Goal: Task Accomplishment & Management: Complete application form

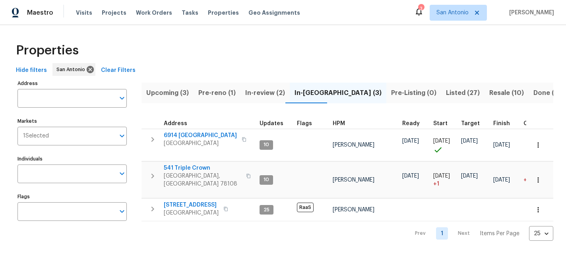
click at [215, 93] on span "Pre-reno (1)" at bounding box center [216, 92] width 37 height 11
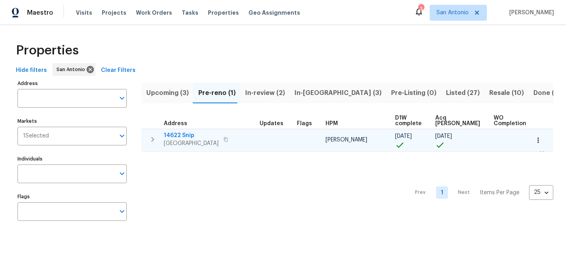
click at [182, 135] on span "14622 Snip" at bounding box center [191, 136] width 55 height 8
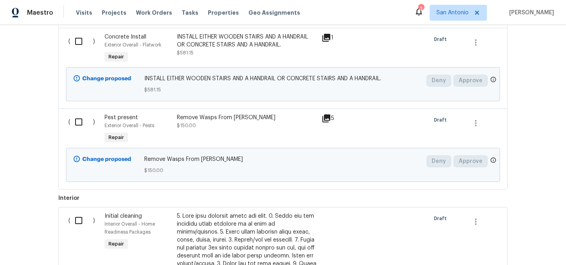
scroll to position [335, 0]
click at [330, 116] on icon at bounding box center [326, 118] width 8 height 8
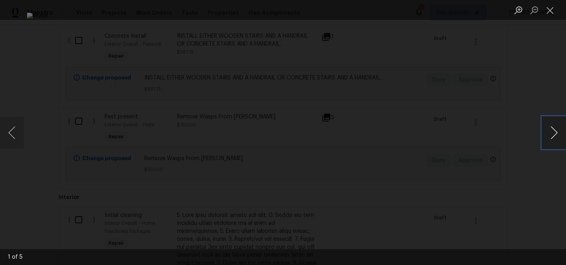
click at [549, 132] on button "Next image" at bounding box center [554, 133] width 24 height 32
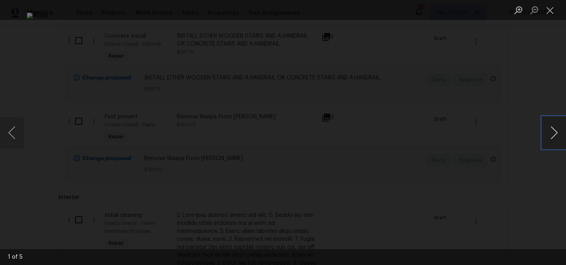
click at [549, 132] on button "Next image" at bounding box center [554, 133] width 24 height 32
click at [549, 13] on button "Close lightbox" at bounding box center [550, 10] width 16 height 14
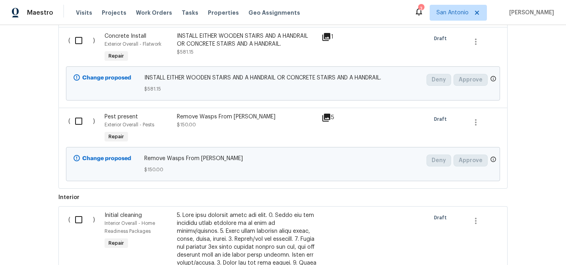
click at [159, 124] on div "Exterior Overall - Pests" at bounding box center [139, 125] width 68 height 8
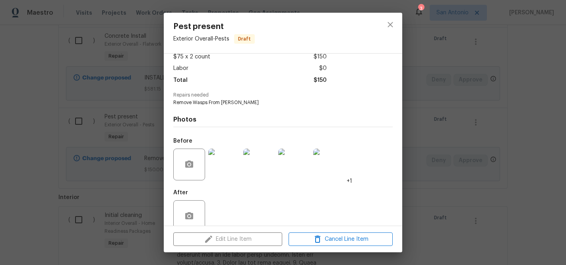
scroll to position [61, 0]
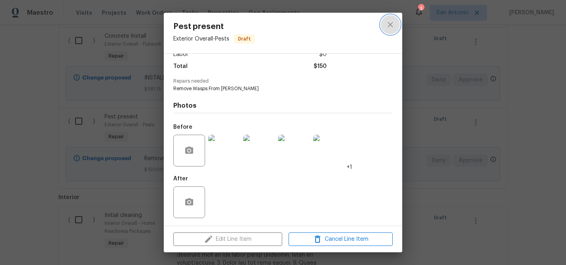
click at [387, 26] on icon "close" at bounding box center [390, 25] width 10 height 10
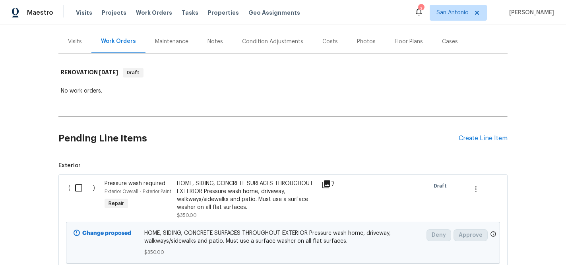
scroll to position [92, 0]
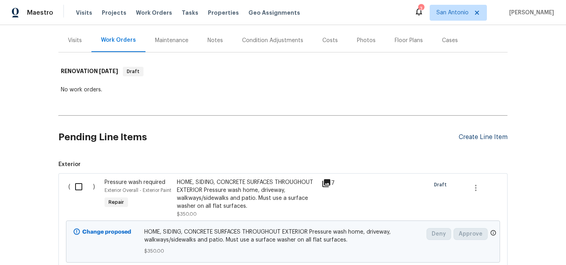
click at [481, 137] on div "Create Line Item" at bounding box center [483, 138] width 49 height 8
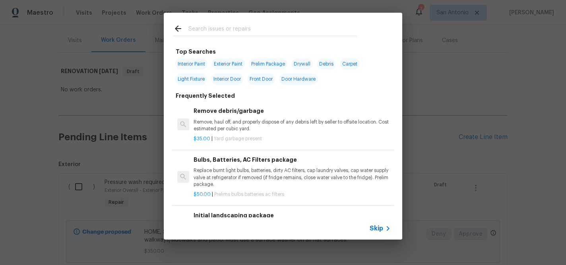
click at [246, 31] on input "text" at bounding box center [272, 30] width 168 height 12
click at [247, 29] on input "text" at bounding box center [272, 30] width 168 height 12
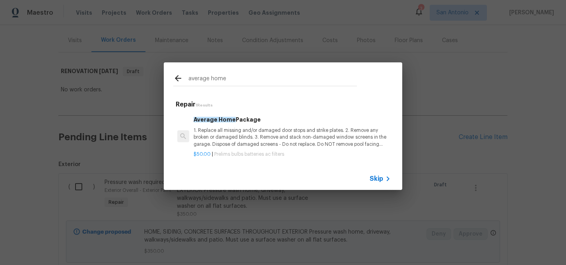
type input "average home"
click at [226, 138] on p "1. Replace all missing and/or damaged door stops and strike plates. 2. Remove a…" at bounding box center [292, 137] width 197 height 20
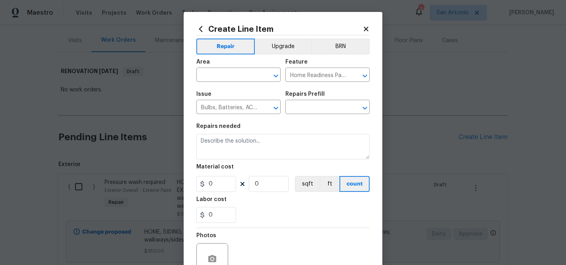
type textarea "1. Replace all missing and/or damaged door stops and strike plates. 2. Remove a…"
type input "1"
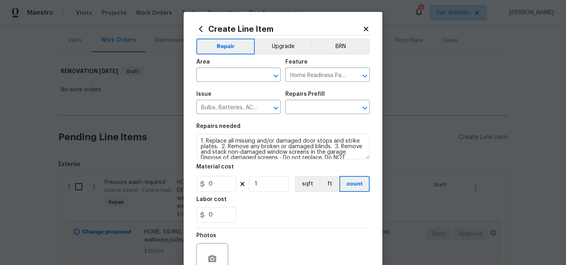
type input "Average Home Package $50.00"
type input "50"
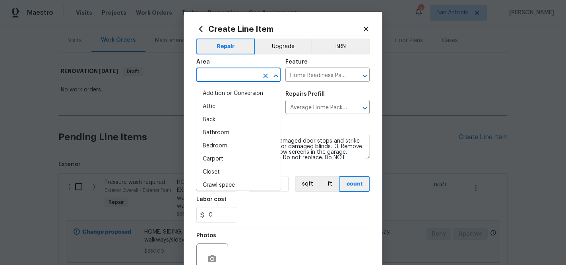
click at [245, 75] on input "text" at bounding box center [227, 76] width 62 height 12
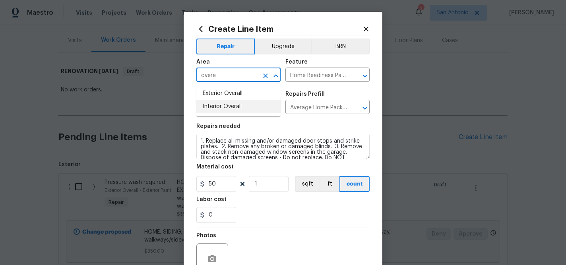
click at [234, 109] on li "Interior Overall" at bounding box center [238, 106] width 84 height 13
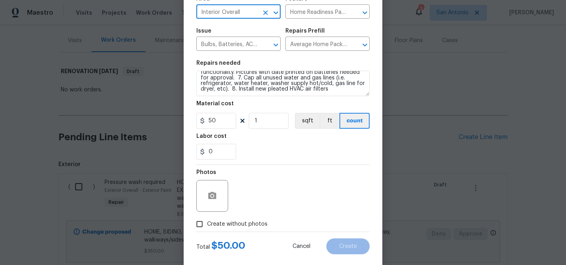
scroll to position [77, 0]
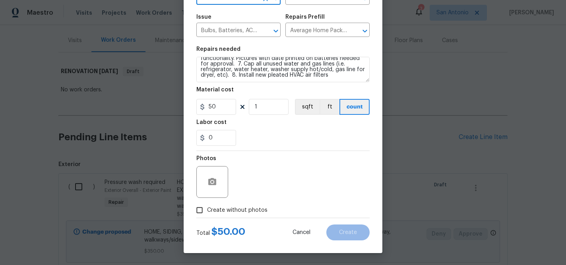
type input "Interior Overall"
click at [231, 210] on span "Create without photos" at bounding box center [237, 210] width 60 height 8
click at [207, 210] on input "Create without photos" at bounding box center [199, 210] width 15 height 15
checkbox input "true"
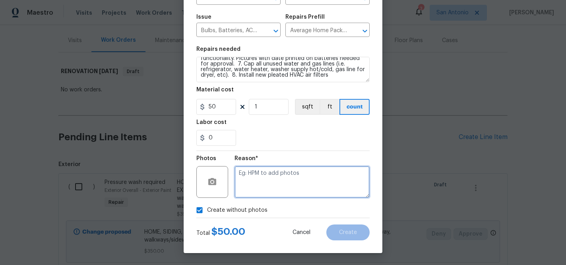
click at [275, 178] on textarea at bounding box center [301, 182] width 135 height 32
type textarea "HPM to add"
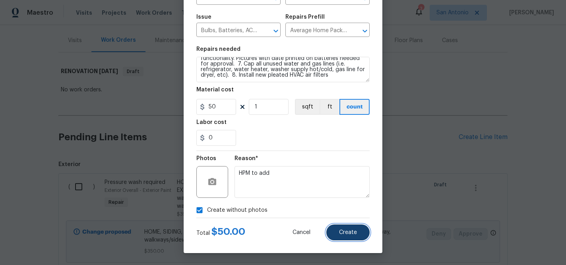
click at [351, 232] on span "Create" at bounding box center [348, 233] width 18 height 6
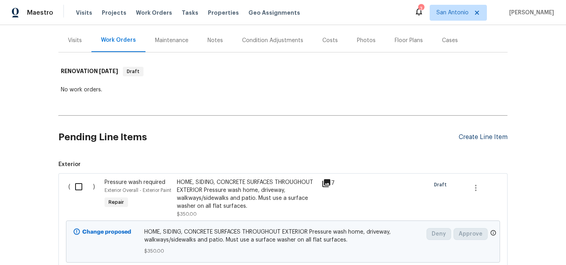
click at [482, 134] on div "Create Line Item" at bounding box center [483, 138] width 49 height 8
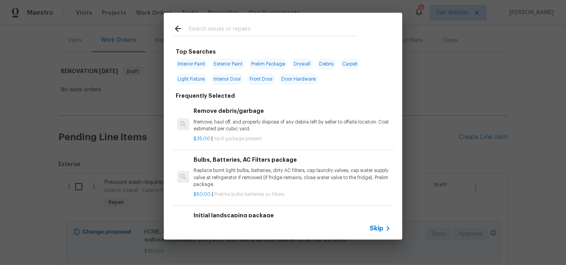
click at [242, 33] on input "text" at bounding box center [272, 30] width 168 height 12
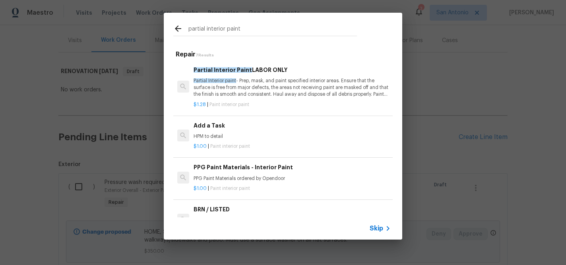
type input "partial interior paint"
click at [243, 88] on p "Partial Interior paint - Prep, mask, and paint specified interior areas. Ensure…" at bounding box center [292, 87] width 197 height 20
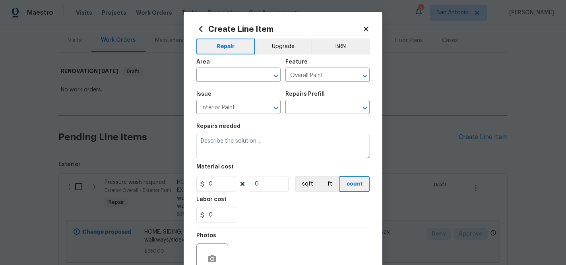
type textarea "Partial Interior paint - Prep, mask, and paint specified interior areas. Ensure…"
type input "1"
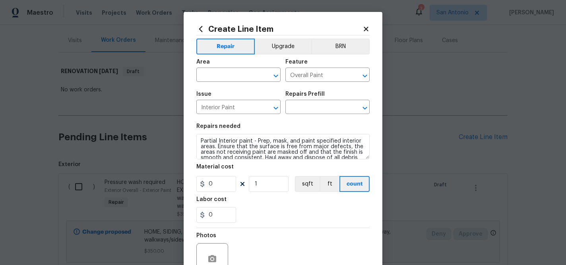
type input "Partial Interior Paint LABOR ONLY $1.28"
type input "1.28"
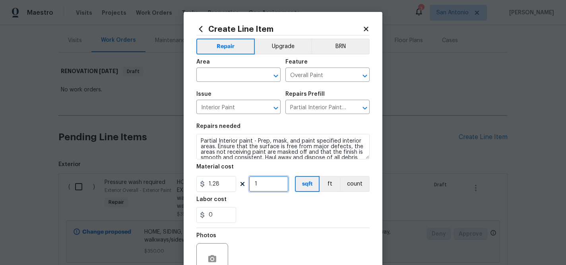
click at [267, 188] on input "1" at bounding box center [269, 184] width 40 height 16
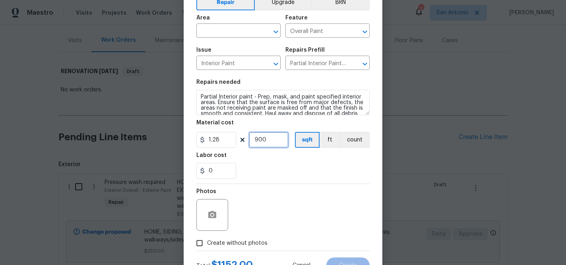
scroll to position [42, 0]
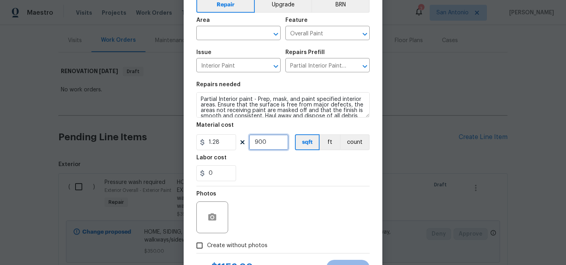
click at [263, 142] on input "900" at bounding box center [269, 142] width 40 height 16
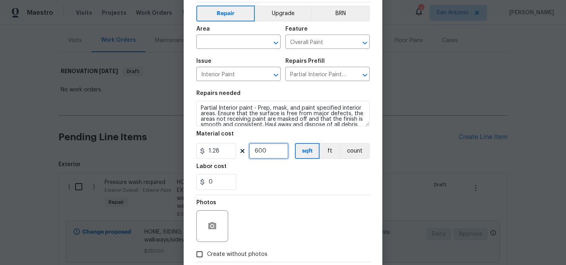
scroll to position [32, 0]
type input "600"
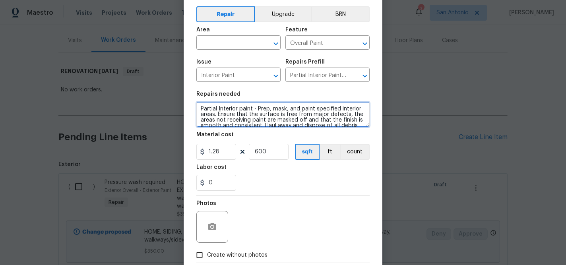
click at [200, 108] on textarea "Partial Interior paint - Prep, mask, and paint specified interior areas. Ensure…" at bounding box center [282, 114] width 173 height 25
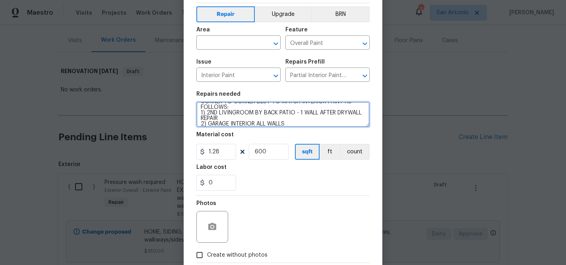
scroll to position [13, 0]
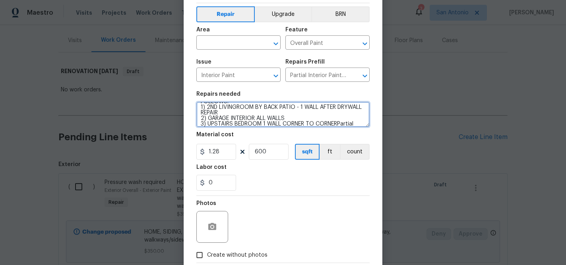
click at [263, 124] on textarea "CORNER TO CORNER BEST TO MATCH INTERIOR PAINT AS FOLLOWS: 1) 2ND LIVINGROOM BY …" at bounding box center [282, 114] width 173 height 25
click at [346, 124] on textarea "CORNER TO CORNER BEST TO MATCH INTERIOR PAINT AS FOLLOWS: 1) 2ND LIVINGROOM BY …" at bounding box center [282, 114] width 173 height 25
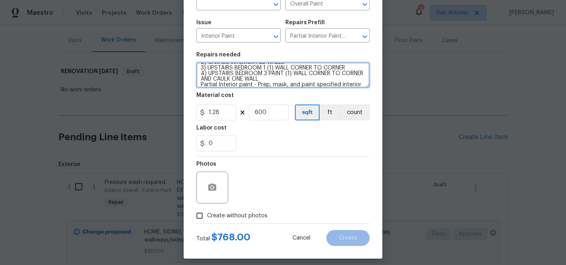
scroll to position [34, 0]
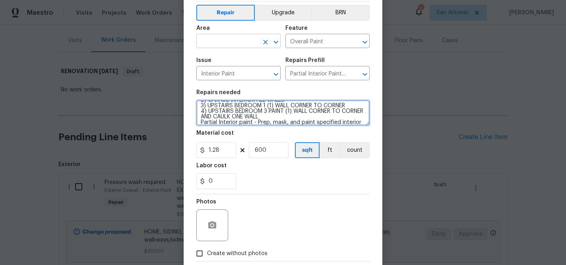
type textarea "CORNER TO CORNER BEST TO MATCH INTERIOR PAINT AS FOLLOWS: 1) 2ND LIVINGROOM BY …"
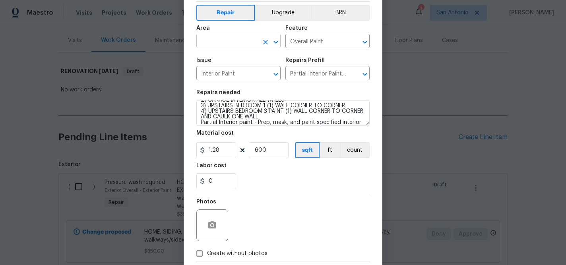
click at [238, 41] on input "text" at bounding box center [227, 42] width 62 height 12
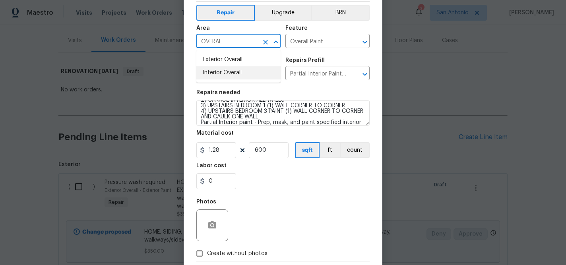
click at [228, 68] on li "Interior Overall" at bounding box center [238, 72] width 84 height 13
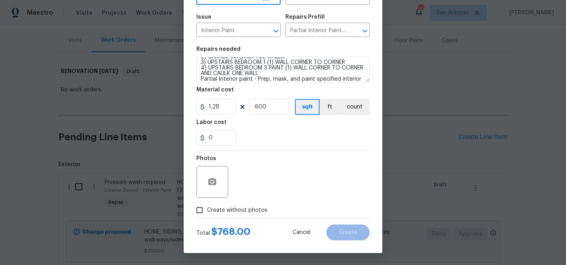
type input "Interior Overall"
click at [227, 209] on span "Create without photos" at bounding box center [237, 210] width 60 height 8
click at [207, 209] on input "Create without photos" at bounding box center [199, 210] width 15 height 15
checkbox input "true"
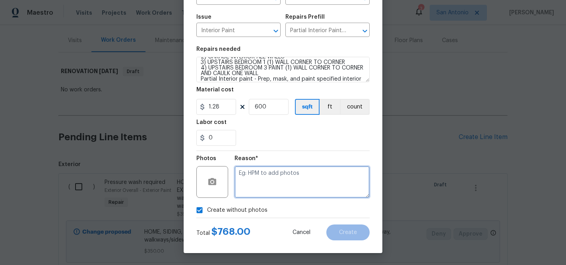
click at [271, 178] on textarea at bounding box center [301, 182] width 135 height 32
type textarea "h"
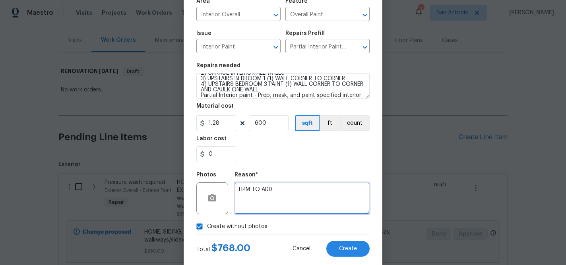
scroll to position [60, 0]
type textarea "HPM TO ADD"
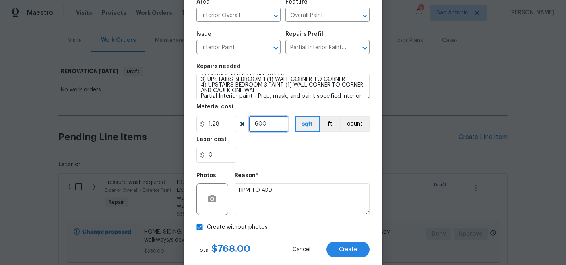
click at [267, 124] on input "600" at bounding box center [269, 124] width 40 height 16
type input "700"
click at [294, 143] on div "Labor cost" at bounding box center [282, 142] width 173 height 10
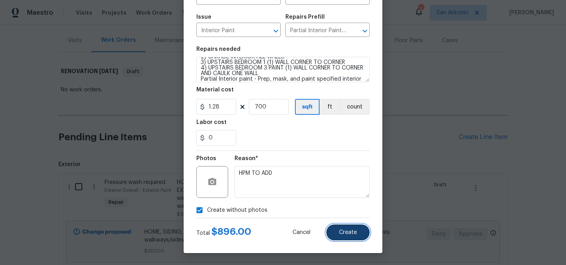
click at [346, 230] on span "Create" at bounding box center [348, 233] width 18 height 6
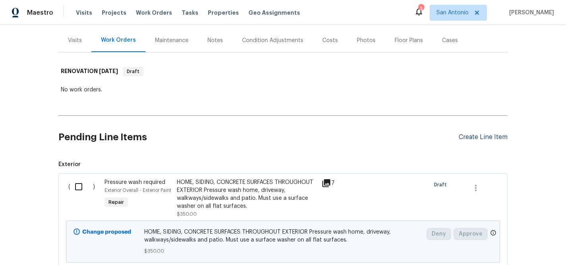
click at [477, 139] on div "Create Line Item" at bounding box center [483, 138] width 49 height 8
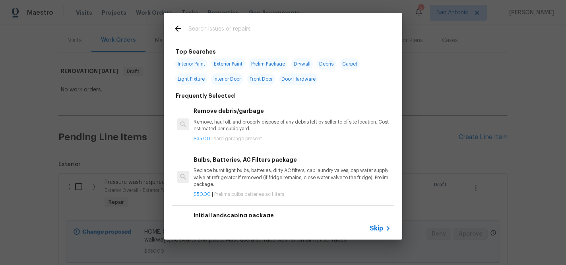
click at [211, 22] on div at bounding box center [265, 28] width 203 height 31
click at [211, 27] on input "text" at bounding box center [272, 30] width 168 height 12
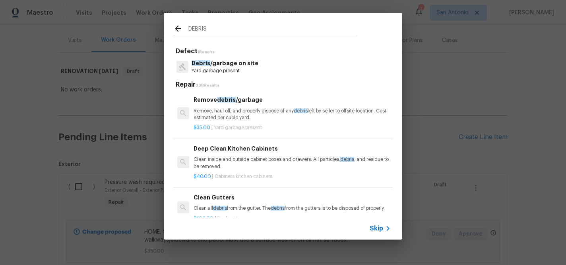
type input "DEBRIS"
click at [215, 65] on p "Debris /garbage on site" at bounding box center [225, 63] width 67 height 8
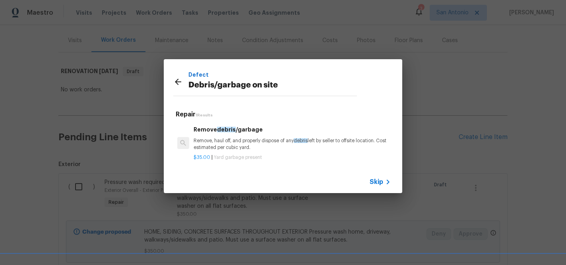
click at [235, 137] on p "Remove, haul off, and properly dispose of any debris left by seller to offsite …" at bounding box center [292, 144] width 197 height 14
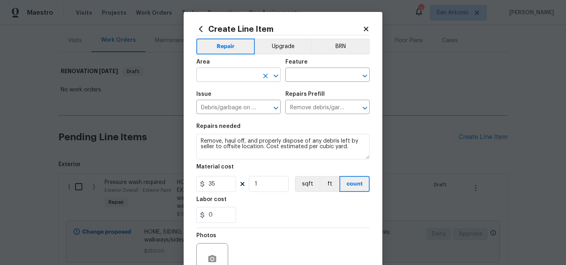
click at [249, 76] on input "text" at bounding box center [227, 76] width 62 height 12
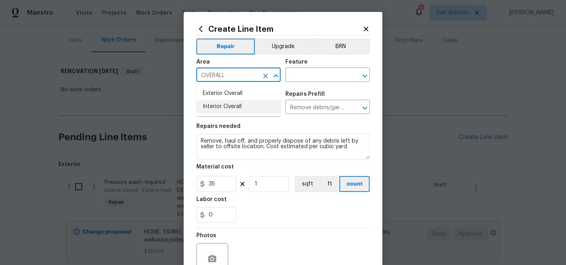
click at [235, 106] on li "Interior Overall" at bounding box center [238, 106] width 84 height 13
type input "Interior Overall"
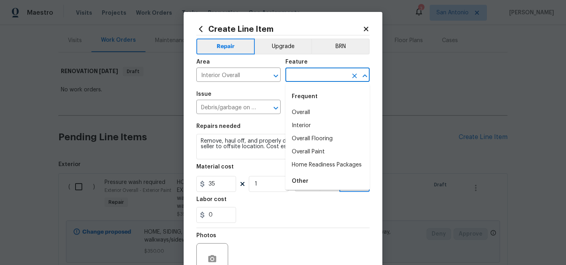
click at [304, 75] on input "text" at bounding box center [316, 76] width 62 height 12
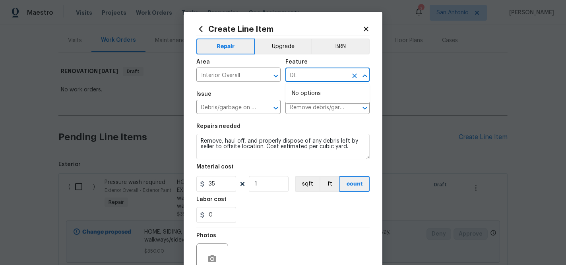
type input "D"
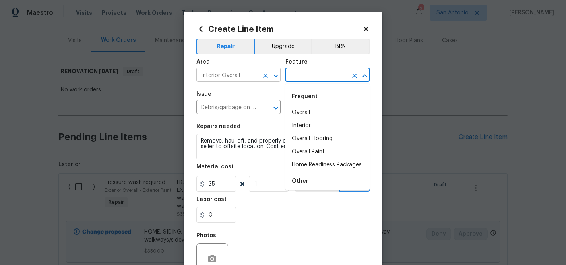
click at [248, 74] on input "Interior Overall" at bounding box center [227, 76] width 62 height 12
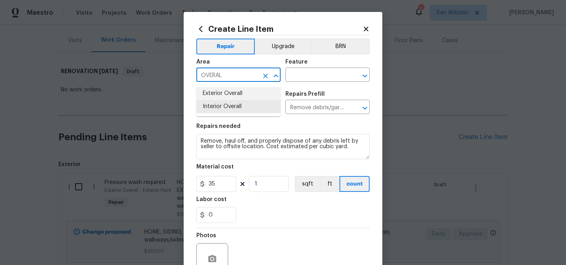
click at [232, 92] on li "Exterior Overall" at bounding box center [238, 93] width 84 height 13
type input "Exterior Overall"
click at [307, 77] on input "text" at bounding box center [316, 76] width 62 height 12
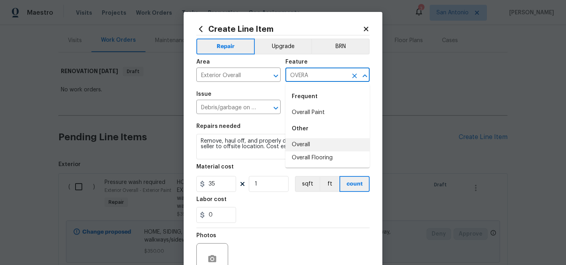
click at [303, 143] on li "Overall" at bounding box center [327, 144] width 84 height 13
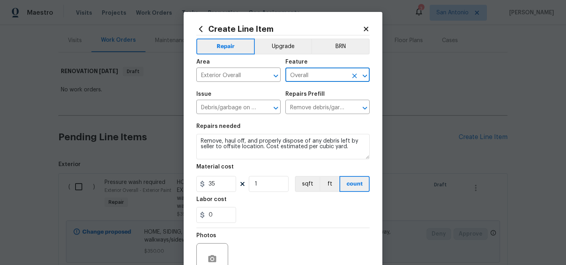
type input "Overall"
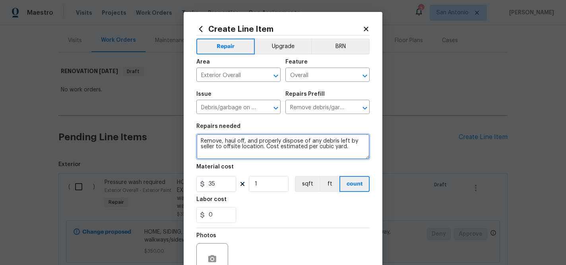
click at [198, 141] on textarea "Remove, haul off, and properly dispose of any debris left by seller to offsite …" at bounding box center [282, 146] width 173 height 25
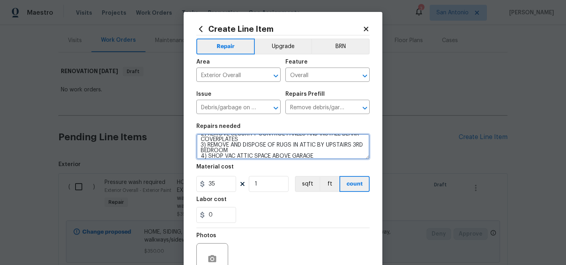
scroll to position [24, 0]
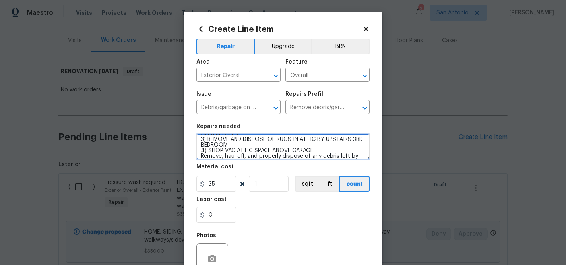
type textarea "1) ALL POTS, BUCKETS, EXTERIOR DECOR, PERSONAL ITEMS LEFT BEHIND SHOULD BE REMO…"
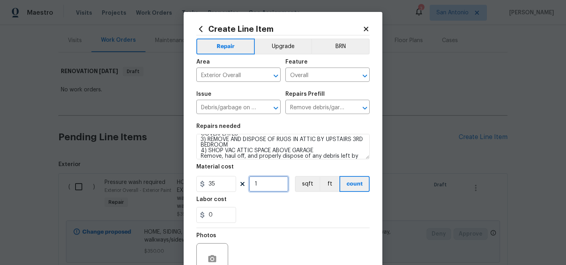
click at [263, 184] on input "1" at bounding box center [269, 184] width 40 height 16
type input "20"
click at [276, 207] on div "Labor cost" at bounding box center [282, 202] width 173 height 10
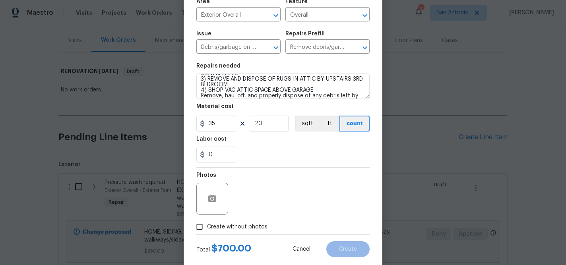
scroll to position [66, 0]
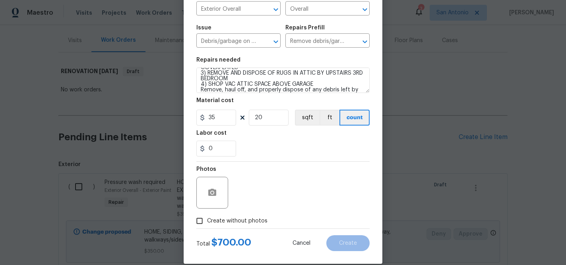
click at [242, 218] on span "Create without photos" at bounding box center [237, 221] width 60 height 8
click at [207, 218] on input "Create without photos" at bounding box center [199, 220] width 15 height 15
checkbox input "true"
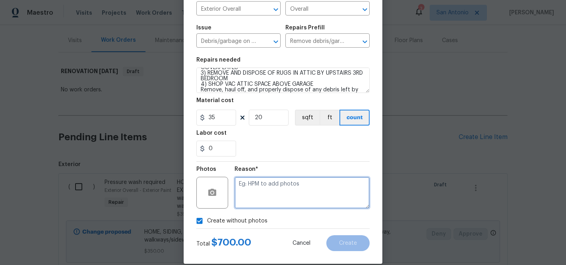
click at [268, 189] on textarea at bounding box center [301, 193] width 135 height 32
type textarea "HPM TO ADD"
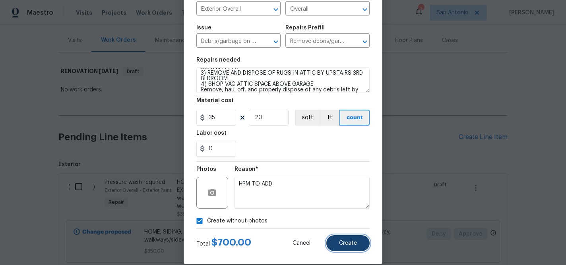
click at [347, 244] on span "Create" at bounding box center [348, 243] width 18 height 6
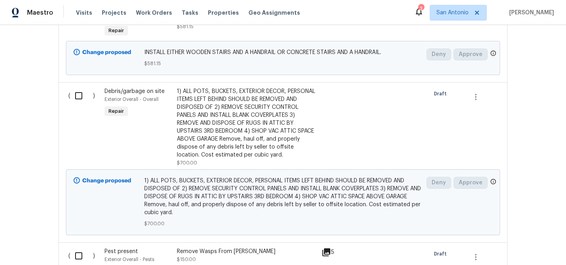
scroll to position [362, 0]
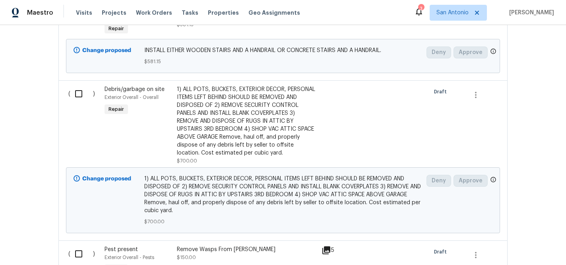
click at [303, 128] on div "1) ALL POTS, BUCKETS, EXTERIOR DECOR, PERSONAL ITEMS LEFT BEHIND SHOULD BE REMO…" at bounding box center [247, 121] width 140 height 72
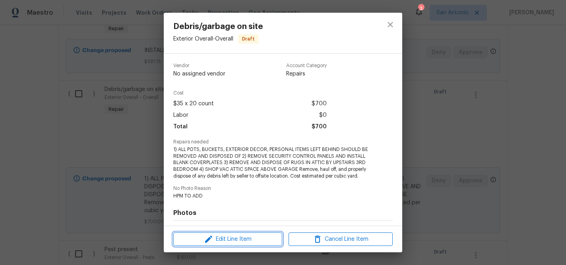
click at [235, 237] on span "Edit Line Item" at bounding box center [228, 239] width 104 height 10
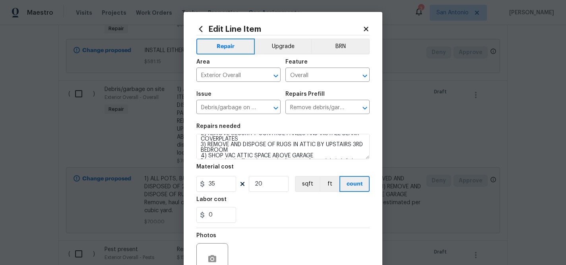
scroll to position [33, 0]
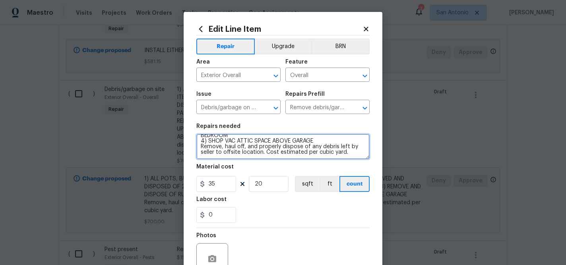
click at [321, 143] on textarea "1) ALL POTS, BUCKETS, EXTERIOR DECOR, PERSONAL ITEMS LEFT BEHIND SHOULD BE REMO…" at bounding box center [282, 146] width 173 height 25
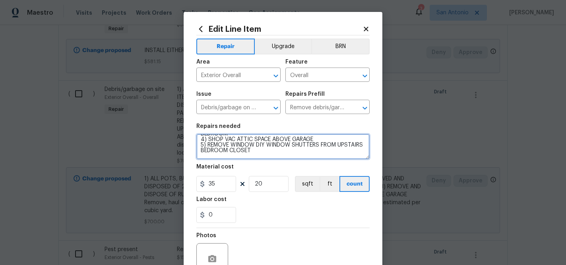
type textarea "1) ALL POTS, BUCKETS, EXTERIOR DECOR, PERSONAL ITEMS LEFT BEHIND SHOULD BE REMO…"
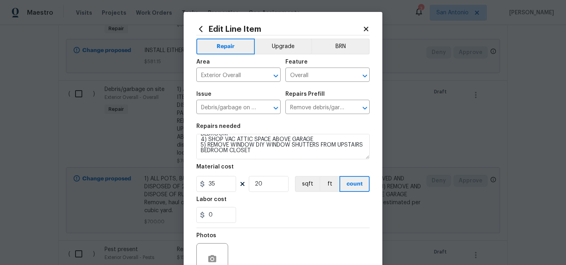
click at [287, 206] on div "Labor cost" at bounding box center [282, 202] width 173 height 10
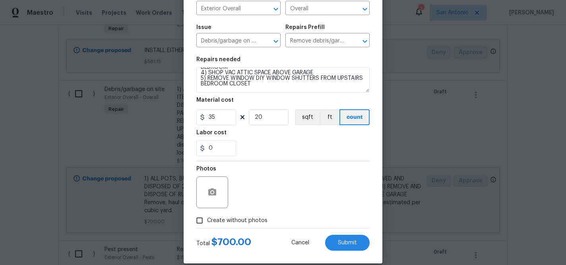
scroll to position [77, 0]
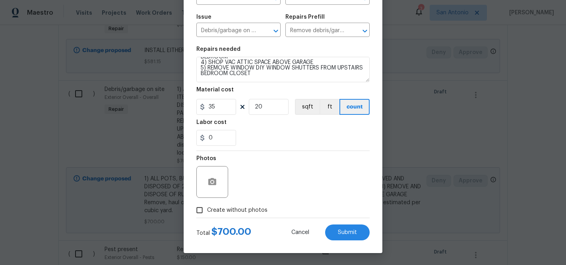
click at [252, 207] on span "Create without photos" at bounding box center [237, 210] width 60 height 8
click at [207, 207] on input "Create without photos" at bounding box center [199, 210] width 15 height 15
checkbox input "true"
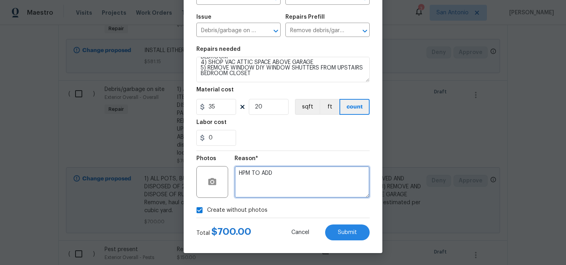
click at [267, 188] on textarea "HPM TO ADD" at bounding box center [301, 182] width 135 height 32
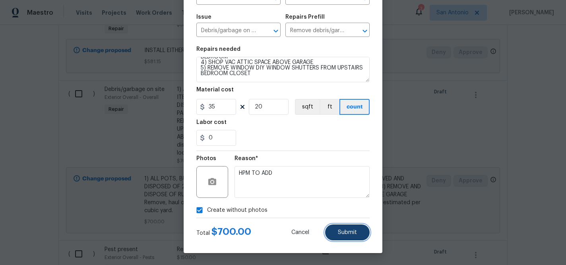
click at [349, 232] on span "Submit" at bounding box center [347, 233] width 19 height 6
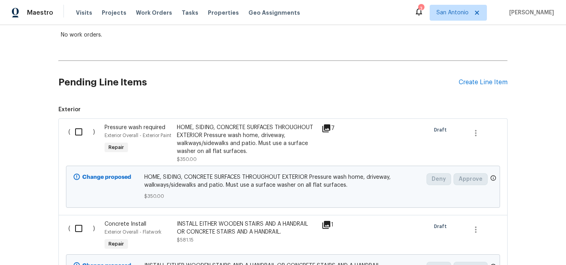
scroll to position [141, 0]
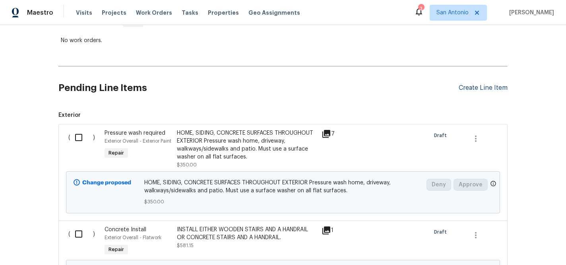
click at [477, 89] on div "Create Line Item" at bounding box center [483, 88] width 49 height 8
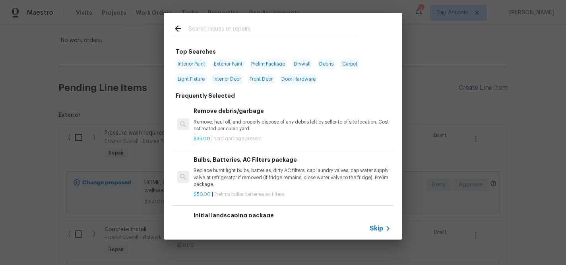
click at [477, 89] on div "Top Searches Interior Paint Exterior Paint Prelim Package Drywall Debris Carpet…" at bounding box center [283, 126] width 566 height 252
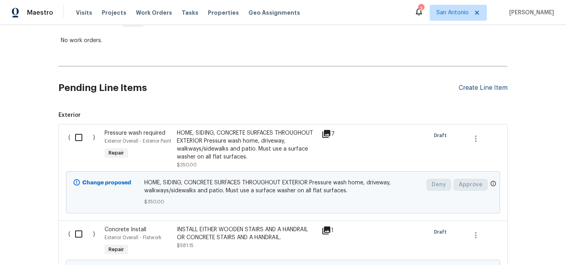
click at [472, 89] on div "Create Line Item" at bounding box center [483, 88] width 49 height 8
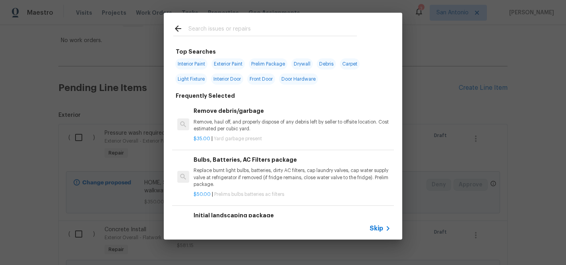
click at [238, 33] on input "text" at bounding box center [272, 30] width 168 height 12
type input "DRYWALL"
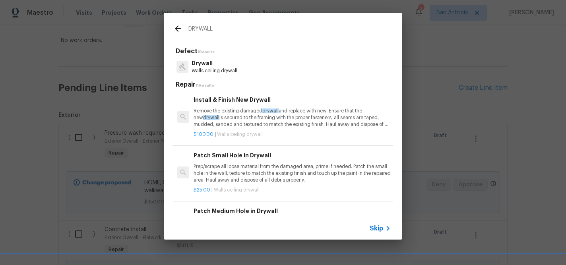
click at [228, 114] on p "Remove the existing damaged drywall and replace with new. Ensure that the new d…" at bounding box center [292, 118] width 197 height 20
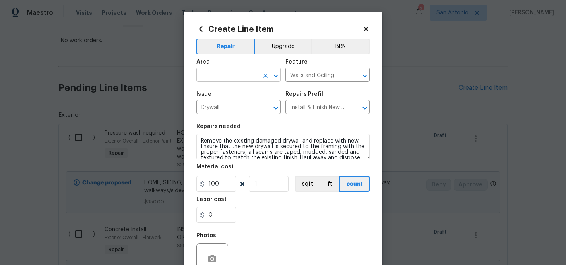
click at [236, 75] on input "text" at bounding box center [227, 76] width 62 height 12
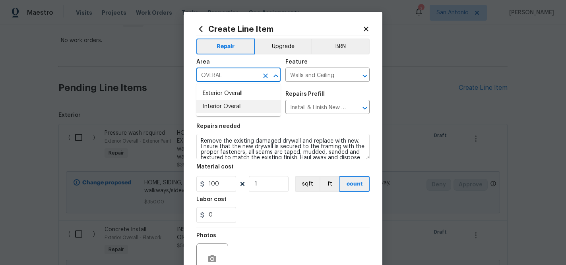
click at [229, 107] on li "Interior Overall" at bounding box center [238, 106] width 84 height 13
type input "Interior Overall"
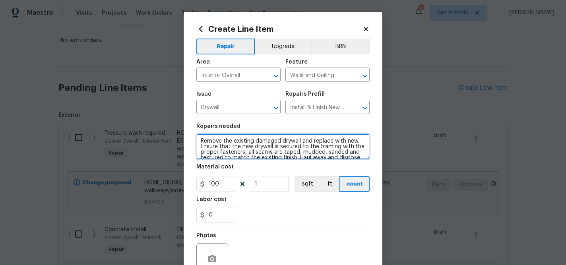
click at [197, 141] on textarea "Remove the existing damaged drywall and replace with new. Ensure that the new d…" at bounding box center [282, 146] width 173 height 25
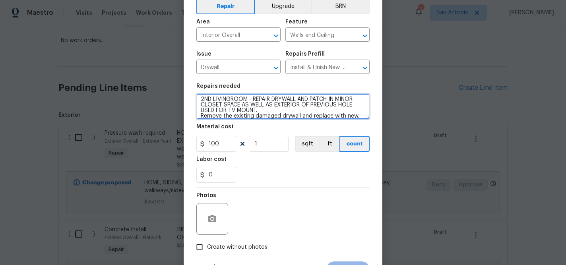
scroll to position [58, 0]
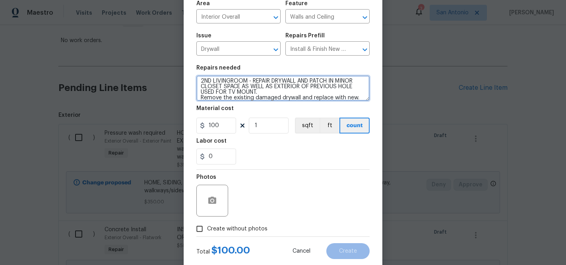
type textarea "2ND LIVINGROOM - REPAIR DRYWALL AND PATCH IN MINOR CLOSET SPACE AS WELL AS EXTE…"
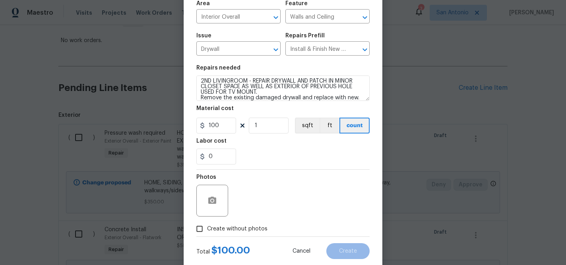
click at [245, 231] on span "Create without photos" at bounding box center [237, 229] width 60 height 8
click at [207, 231] on input "Create without photos" at bounding box center [199, 228] width 15 height 15
checkbox input "true"
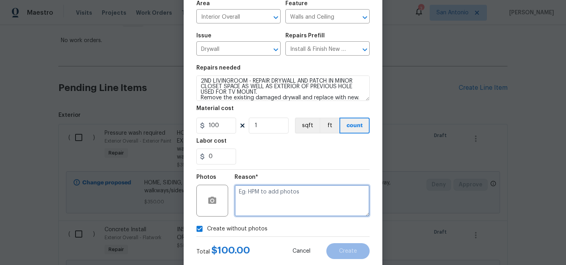
click at [281, 197] on textarea at bounding box center [301, 201] width 135 height 32
type textarea "HPM TO ADD"
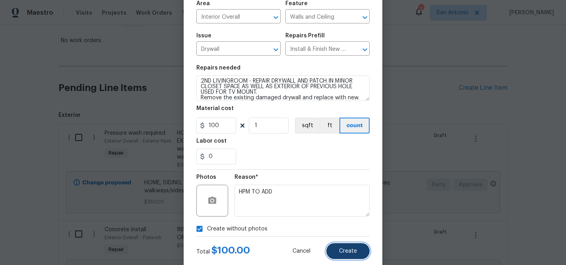
click at [356, 253] on span "Create" at bounding box center [348, 251] width 18 height 6
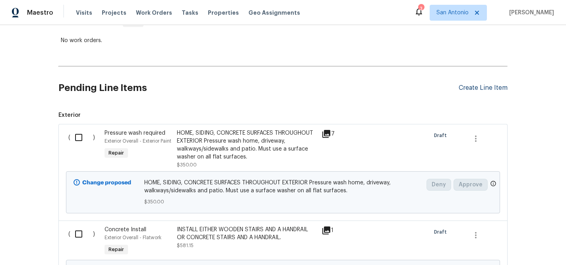
click at [479, 91] on div "Create Line Item" at bounding box center [483, 88] width 49 height 8
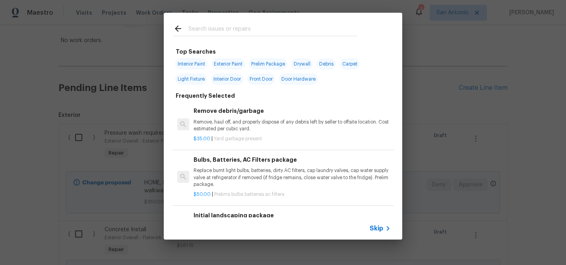
click at [233, 27] on input "text" at bounding box center [272, 30] width 168 height 12
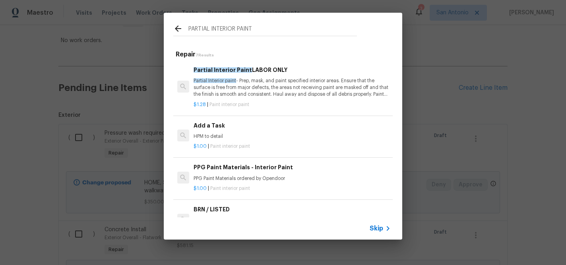
type input "PARTIAL INTERIOR PAINT"
click at [238, 80] on p "Partial Interior paint - Prep, mask, and paint specified interior areas. Ensure…" at bounding box center [292, 87] width 197 height 20
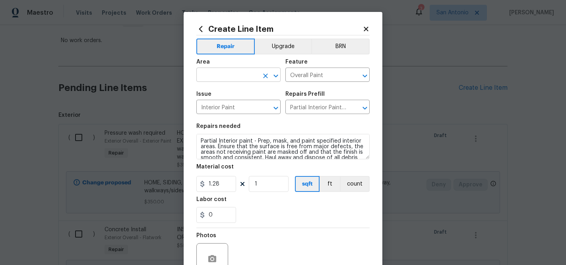
click at [227, 74] on input "text" at bounding box center [227, 76] width 62 height 12
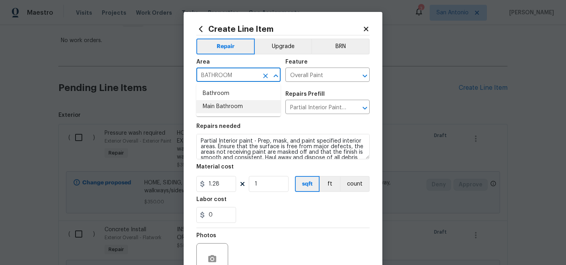
click at [228, 108] on li "Main Bathroom" at bounding box center [238, 106] width 84 height 13
click at [229, 75] on input "Main Bathroom" at bounding box center [227, 76] width 62 height 12
click at [227, 89] on li "Main Bedroom" at bounding box center [238, 93] width 84 height 13
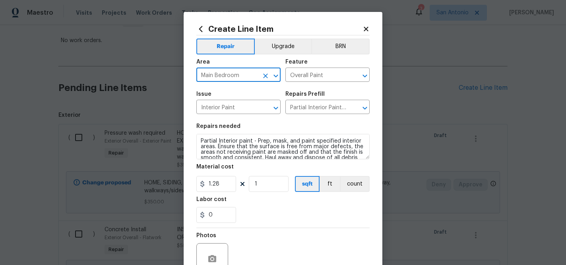
type input "Main Bedroom"
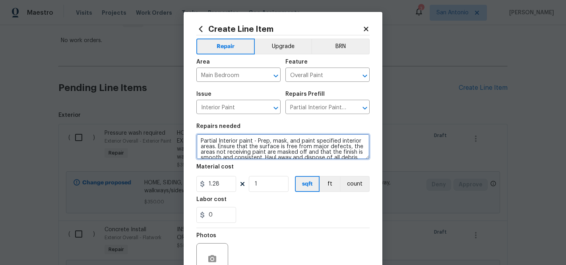
click at [199, 144] on textarea "Partial Interior paint - Prep, mask, and paint specified interior areas. Ensure…" at bounding box center [282, 146] width 173 height 25
click at [233, 139] on textarea "1) UPSTAIRS BEDROOM CLOSET - Partial Interior paint - Prep, mask, and paint spe…" at bounding box center [282, 146] width 173 height 25
click at [275, 141] on textarea "1) MAIN BEDROOM CLOSET - Partial Interior paint - Prep, mask, and paint specifi…" at bounding box center [282, 146] width 173 height 25
type textarea "1) MAIN BEDROOM CLOSET - SECURE SHELVING, PAINT WITH GLOSSY WHITE Partial Inter…"
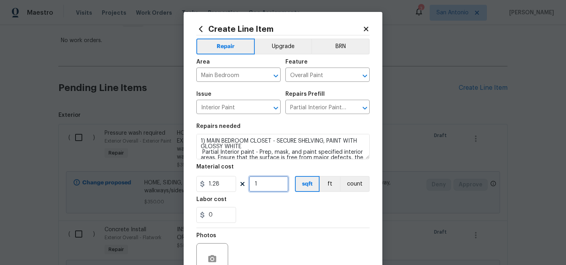
click at [263, 184] on input "1" at bounding box center [269, 184] width 40 height 16
type input "150"
click at [279, 233] on div "Photos" at bounding box center [282, 254] width 173 height 52
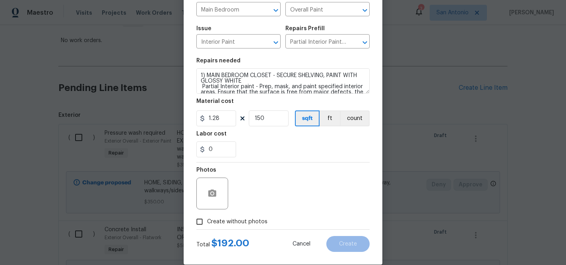
click at [237, 222] on span "Create without photos" at bounding box center [237, 222] width 60 height 8
click at [207, 222] on input "Create without photos" at bounding box center [199, 221] width 15 height 15
checkbox input "true"
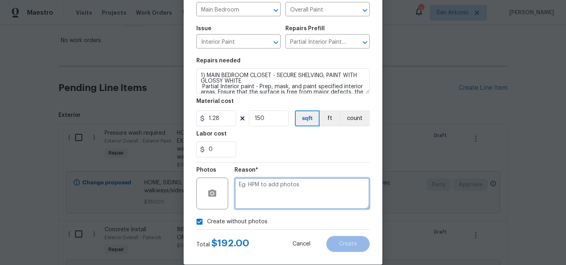
click at [277, 184] on textarea at bounding box center [301, 194] width 135 height 32
type textarea "HPM TO ADD"
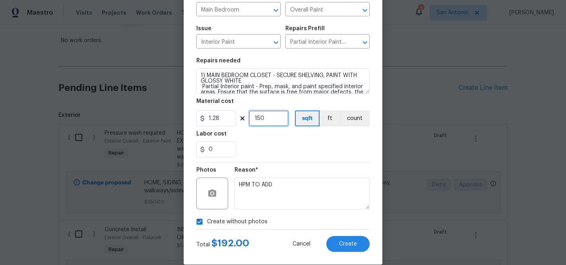
click at [263, 114] on input "150" at bounding box center [269, 118] width 40 height 16
type input "100"
click at [279, 156] on div "0" at bounding box center [282, 149] width 173 height 16
click at [347, 244] on span "Create" at bounding box center [348, 244] width 18 height 6
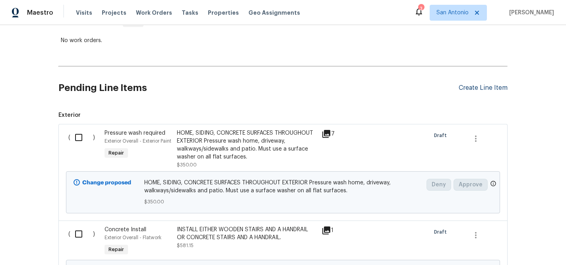
click at [479, 91] on div "Create Line Item" at bounding box center [483, 88] width 49 height 8
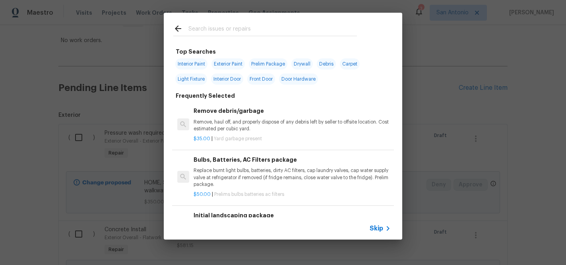
click at [289, 32] on input "text" at bounding box center [272, 30] width 168 height 12
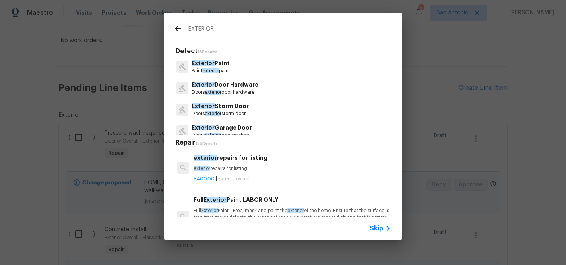
type input "EXTERIOR"
click at [217, 67] on p "Exterior Paint" at bounding box center [211, 63] width 39 height 8
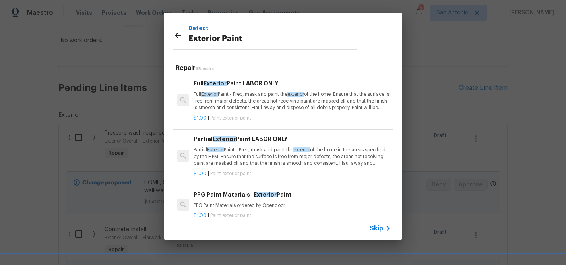
click at [247, 153] on p "Partial Exterior Paint - Prep, mask and paint the exterior of the home in the a…" at bounding box center [292, 157] width 197 height 20
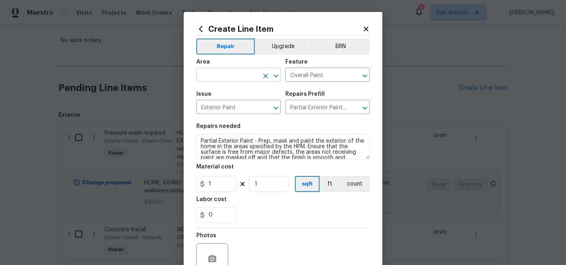
click at [236, 77] on input "text" at bounding box center [227, 76] width 62 height 12
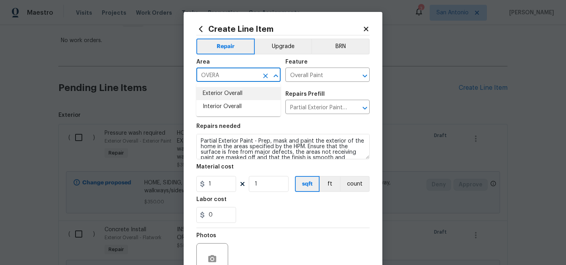
click at [233, 90] on li "Exterior Overall" at bounding box center [238, 93] width 84 height 13
type input "Exterior Overall"
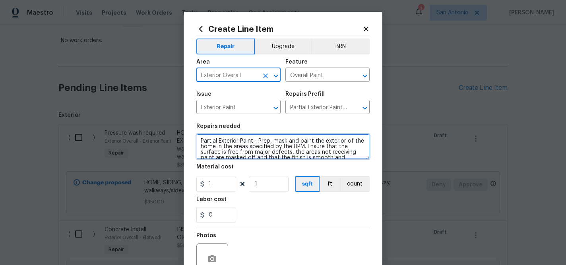
click at [199, 141] on textarea "Partial Exterior Paint - Prep, mask and paint the exterior of the home in the a…" at bounding box center [282, 146] width 173 height 25
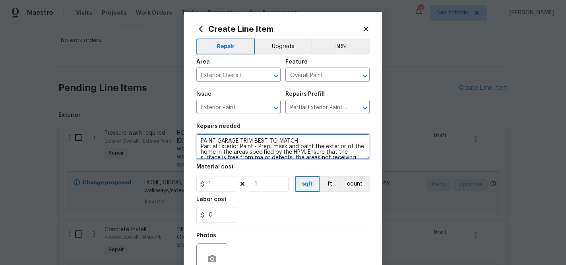
type textarea "PAINT GARAGE TRIM BEST TO MATCH Partial Exterior Paint - Prep, mask and paint t…"
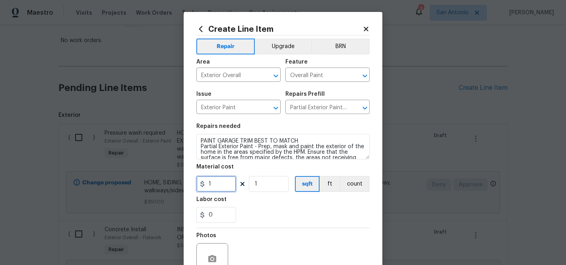
click at [222, 186] on input "1" at bounding box center [216, 184] width 40 height 16
click at [280, 205] on div "Labor cost" at bounding box center [282, 202] width 173 height 10
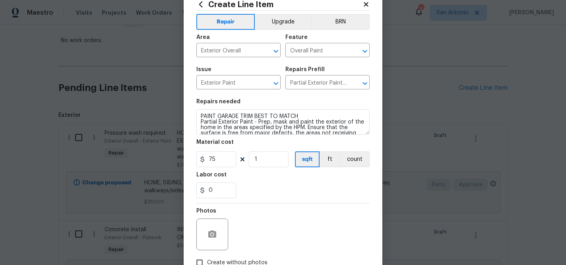
scroll to position [24, 0]
click at [219, 161] on input "75" at bounding box center [216, 160] width 40 height 16
type input "50"
click at [250, 184] on div "0" at bounding box center [282, 191] width 173 height 16
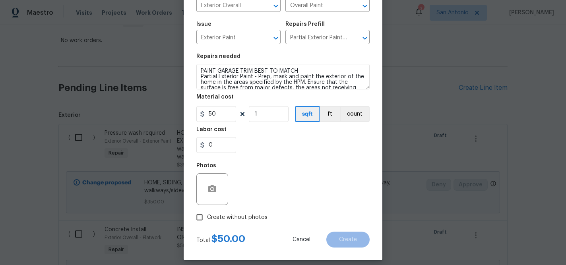
scroll to position [74, 0]
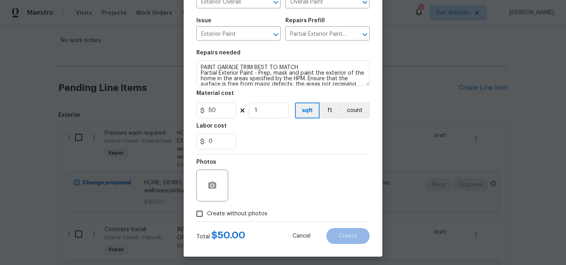
click at [239, 214] on span "Create without photos" at bounding box center [237, 214] width 60 height 8
click at [207, 214] on input "Create without photos" at bounding box center [199, 213] width 15 height 15
checkbox input "true"
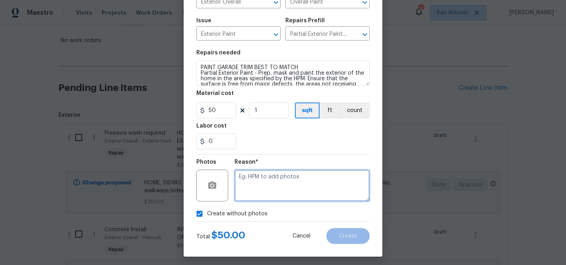
click at [290, 183] on textarea at bounding box center [301, 186] width 135 height 32
type textarea "HPM TO ADD"
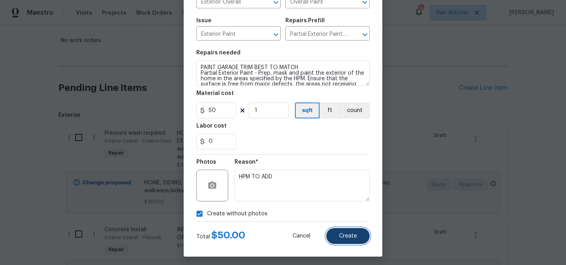
click at [343, 234] on span "Create" at bounding box center [348, 236] width 18 height 6
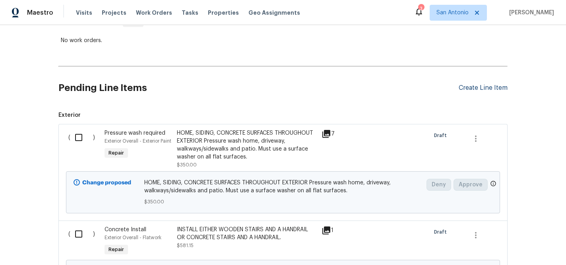
click at [471, 89] on div "Create Line Item" at bounding box center [483, 88] width 49 height 8
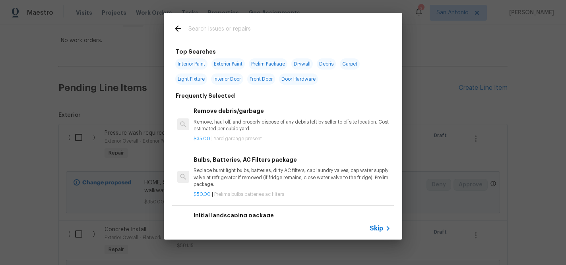
click at [257, 31] on input "text" at bounding box center [272, 30] width 168 height 12
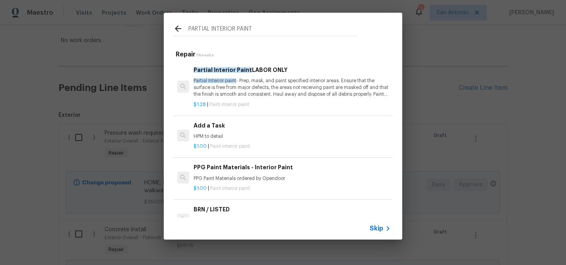
type input "PARTIAL INTERIOR PAINT"
click at [247, 83] on p "Partial Interior paint - Prep, mask, and paint specified interior areas. Ensure…" at bounding box center [292, 87] width 197 height 20
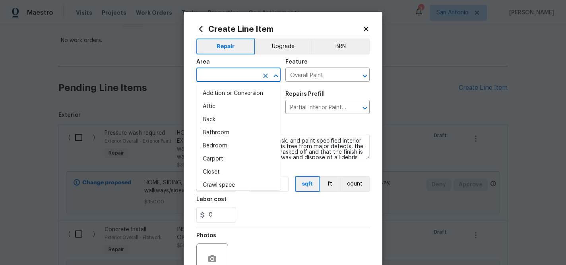
click at [232, 78] on input "text" at bounding box center [227, 76] width 62 height 12
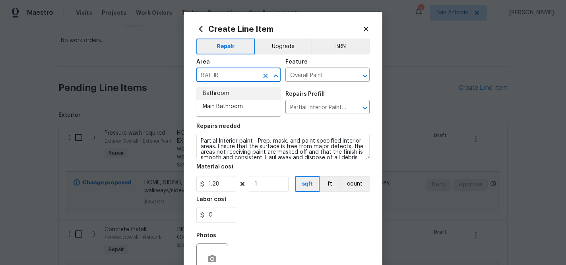
click at [230, 91] on li "Bathroom" at bounding box center [238, 93] width 84 height 13
type input "Bathroom"
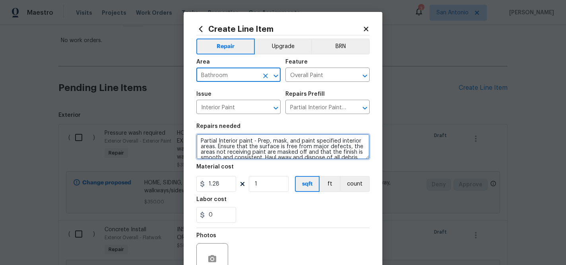
click at [199, 139] on textarea "Partial Interior paint - Prep, mask, and paint specified interior areas. Ensure…" at bounding box center [282, 146] width 173 height 25
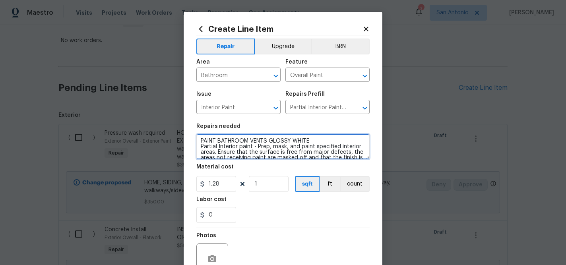
type textarea "PAINT BATHROOM VENTS GLOSSY WHITE Partial Interior paint - Prep, mask, and pain…"
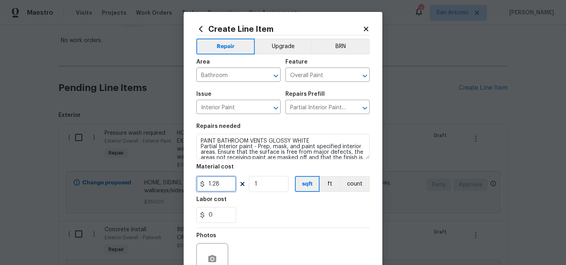
click at [226, 188] on input "1.28" at bounding box center [216, 184] width 40 height 16
type input "50"
click at [260, 183] on input "1" at bounding box center [269, 184] width 40 height 16
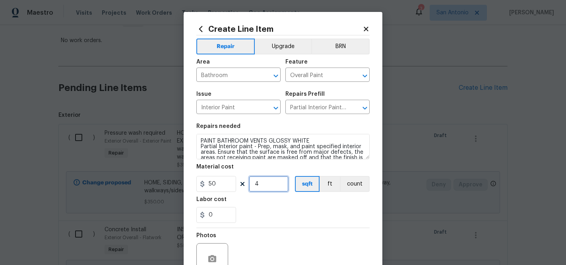
type input "4"
click at [286, 203] on div "Labor cost" at bounding box center [282, 202] width 173 height 10
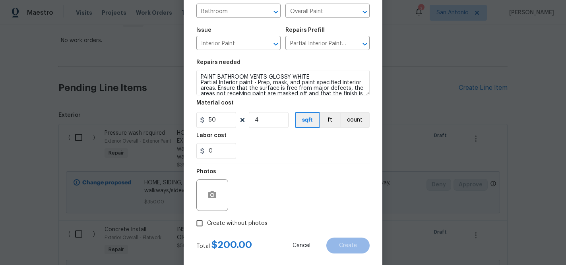
scroll to position [77, 0]
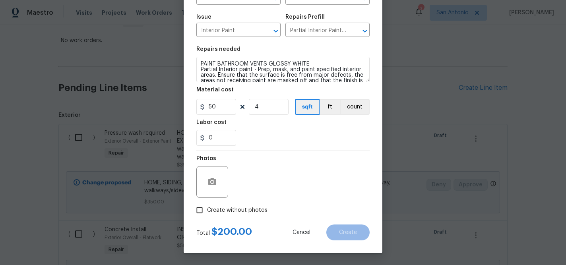
click at [236, 209] on span "Create without photos" at bounding box center [237, 210] width 60 height 8
click at [207, 209] on input "Create without photos" at bounding box center [199, 210] width 15 height 15
checkbox input "true"
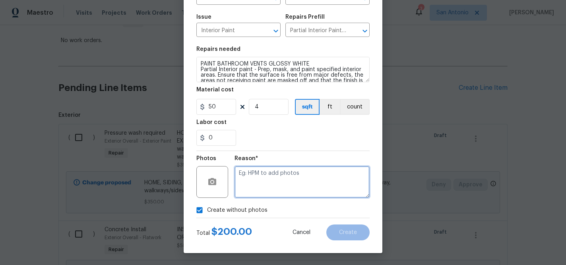
click at [283, 178] on textarea at bounding box center [301, 182] width 135 height 32
type textarea "HPM TO ADD"
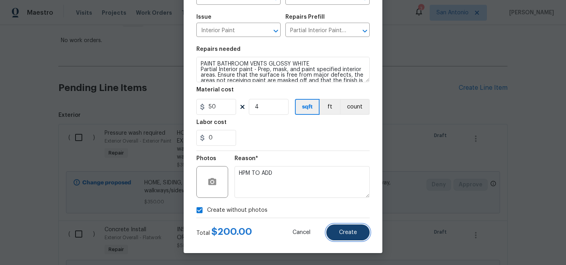
click at [354, 234] on span "Create" at bounding box center [348, 233] width 18 height 6
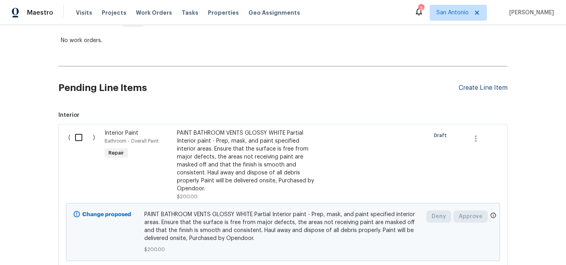
click at [467, 87] on div "Create Line Item" at bounding box center [483, 88] width 49 height 8
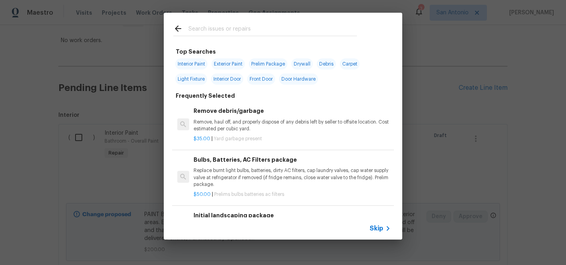
click at [260, 29] on input "text" at bounding box center [272, 30] width 168 height 12
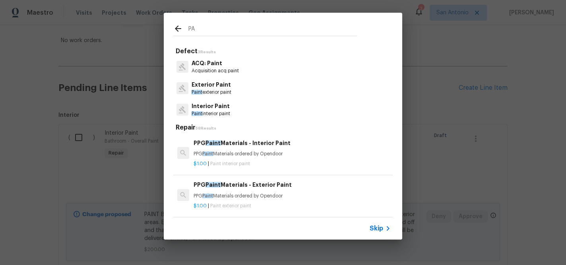
type input "P"
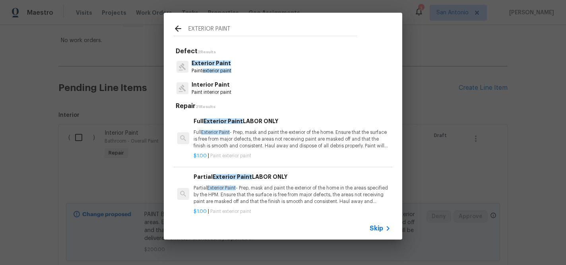
type input "EXTERIOR PAINT"
click at [225, 69] on span "exterior paint" at bounding box center [216, 70] width 29 height 5
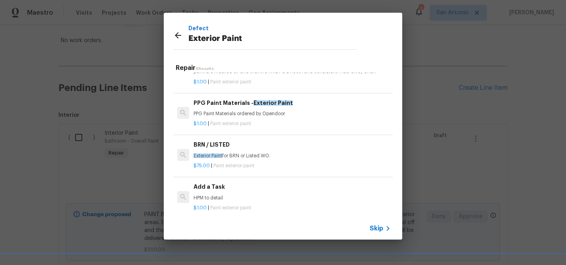
scroll to position [95, 0]
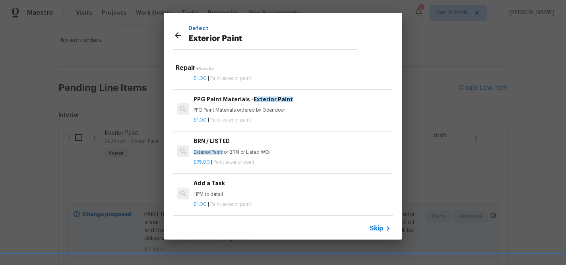
click at [217, 187] on h6 "Add a Task" at bounding box center [292, 183] width 197 height 9
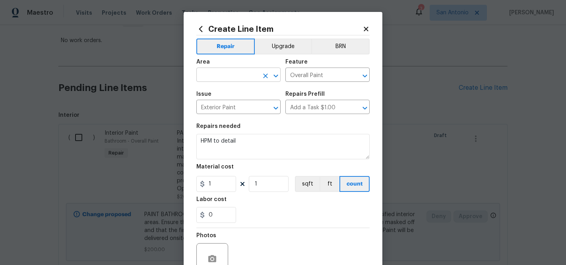
click at [238, 79] on input "text" at bounding box center [227, 76] width 62 height 12
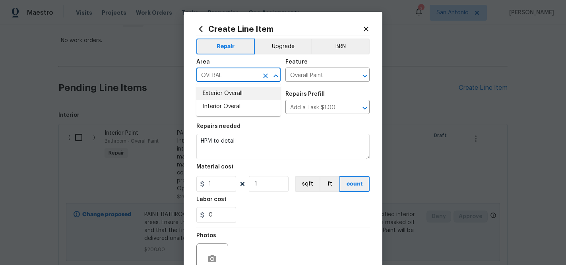
click at [239, 77] on input "OVERAL" at bounding box center [227, 76] width 62 height 12
click at [220, 93] on li "Front" at bounding box center [238, 93] width 84 height 13
type input "Front"
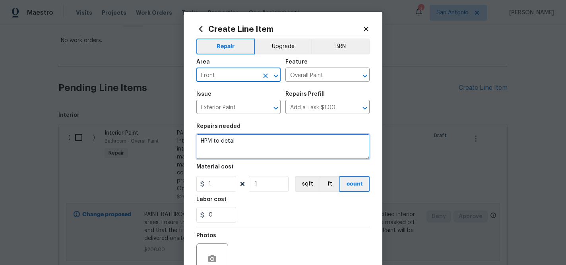
click at [217, 143] on textarea "HPM to detail" at bounding box center [282, 146] width 173 height 25
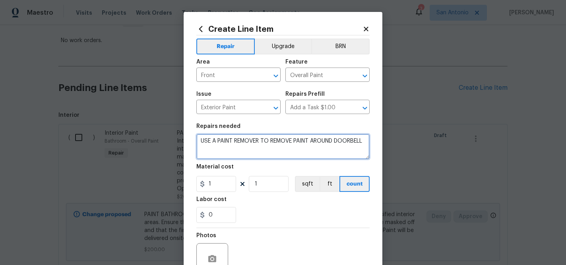
type textarea "USE A PAINT REMOVER TO REMOVE PAINT AROUND DOORBELL"
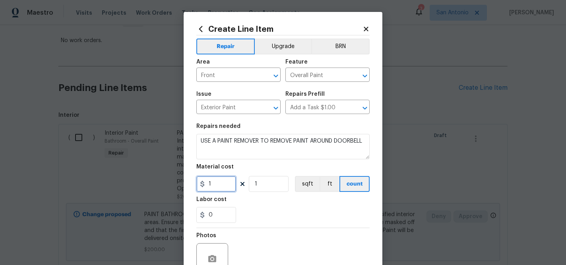
click at [220, 181] on input "1" at bounding box center [216, 184] width 40 height 16
type input "25"
click at [250, 202] on div "Labor cost" at bounding box center [282, 202] width 173 height 10
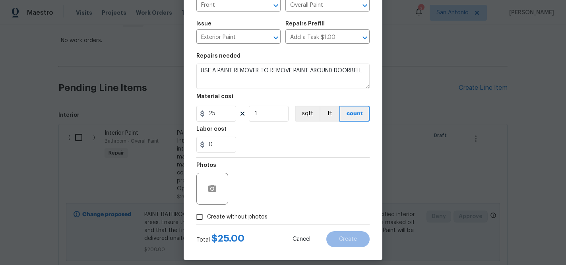
scroll to position [71, 0]
click at [251, 217] on span "Create without photos" at bounding box center [237, 217] width 60 height 8
click at [207, 217] on input "Create without photos" at bounding box center [199, 216] width 15 height 15
checkbox input "true"
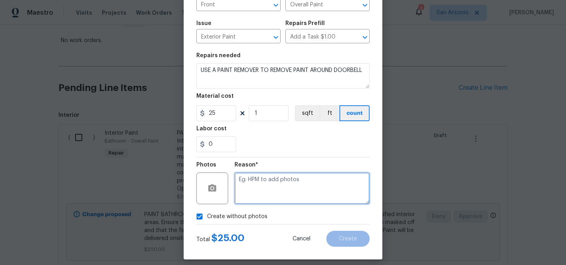
click at [291, 183] on textarea at bounding box center [301, 188] width 135 height 32
type textarea "HPM TO ADD"
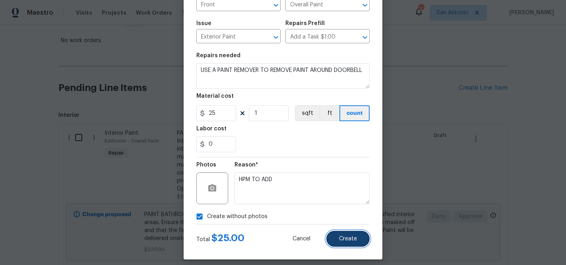
click at [343, 233] on button "Create" at bounding box center [347, 239] width 43 height 16
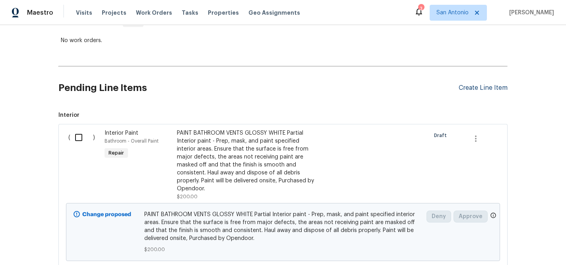
click at [483, 85] on div "Create Line Item" at bounding box center [483, 88] width 49 height 8
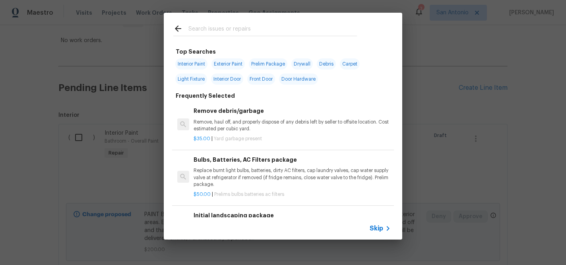
click at [251, 27] on input "text" at bounding box center [272, 30] width 168 height 12
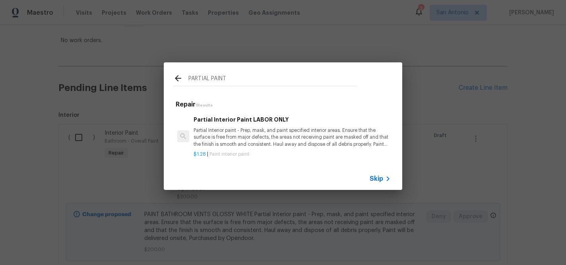
click at [231, 80] on input "PARTIAL PAINT" at bounding box center [272, 80] width 168 height 12
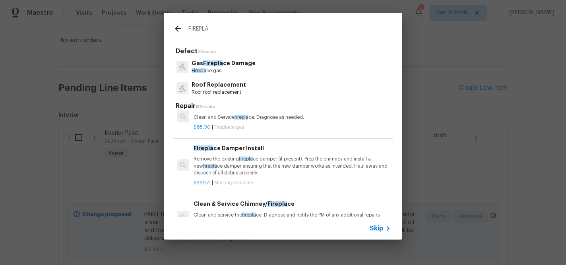
scroll to position [8, 0]
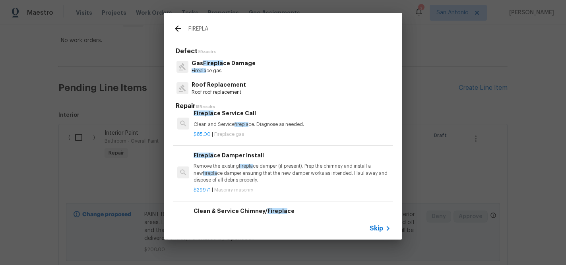
type input "FIREPLA"
click at [223, 72] on p "Firepla ce gas" at bounding box center [224, 71] width 64 height 7
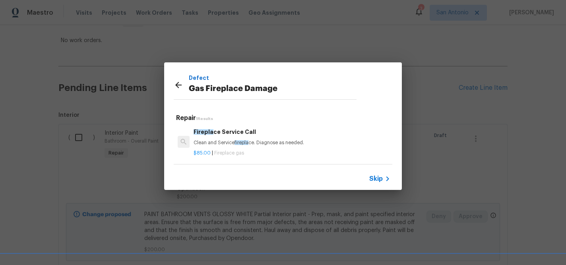
click at [177, 87] on icon at bounding box center [179, 85] width 10 height 10
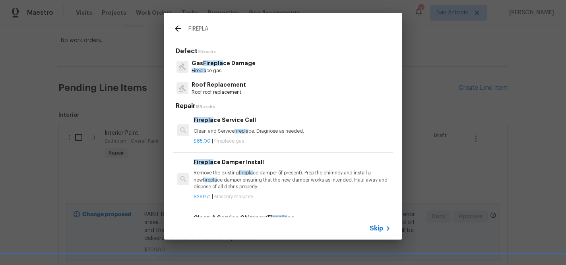
scroll to position [8, 0]
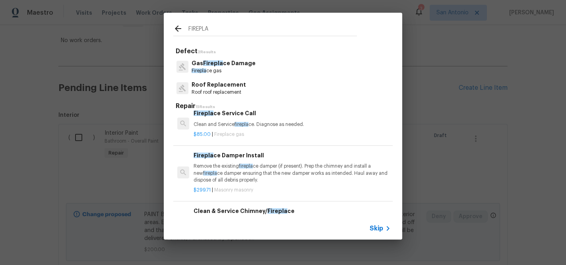
click at [215, 29] on input "FIREPLA" at bounding box center [272, 30] width 168 height 12
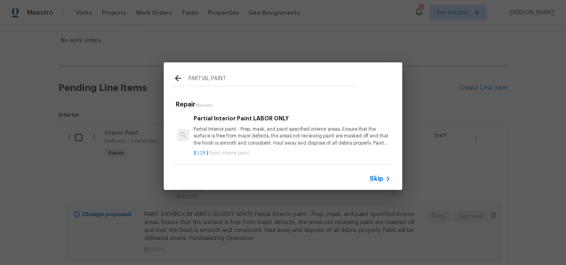
scroll to position [1, 0]
type input "PARTIAL PAINT"
click at [223, 134] on p "Partial Interior paint - Prep, mask, and paint specified interior areas. Ensure…" at bounding box center [292, 136] width 197 height 20
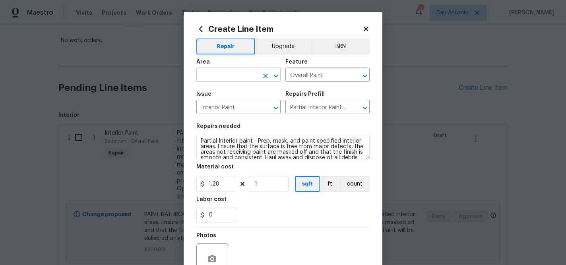
click at [229, 77] on input "text" at bounding box center [227, 76] width 62 height 12
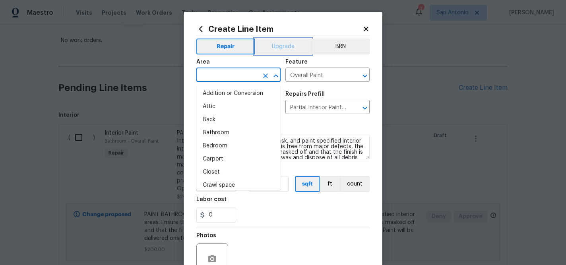
click at [289, 50] on button "Upgrade" at bounding box center [283, 47] width 57 height 16
click at [223, 75] on input "text" at bounding box center [227, 76] width 62 height 12
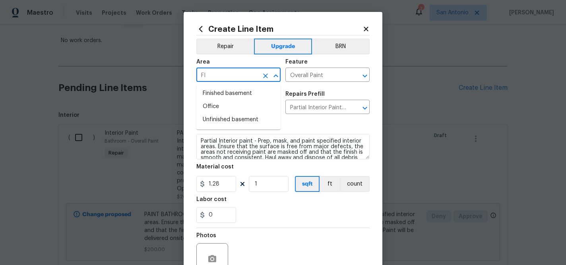
type input "F"
click at [223, 94] on li "Living Room" at bounding box center [238, 93] width 84 height 13
type input "Living Room"
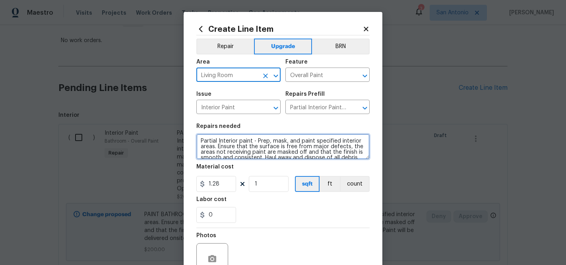
click at [199, 140] on textarea "Partial Interior paint - Prep, mask, and paint specified interior areas. Ensure…" at bounding box center [282, 146] width 173 height 25
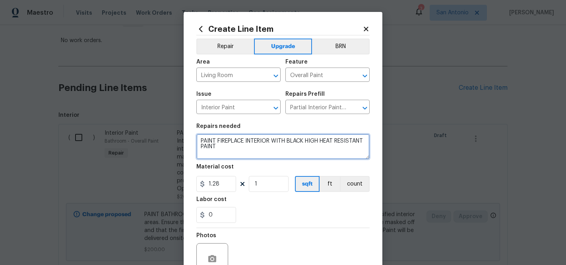
type textarea "PAINT FIREPLACE INTERIOR WITH BLACK HIGH HEAT RESISTANT PAINT"
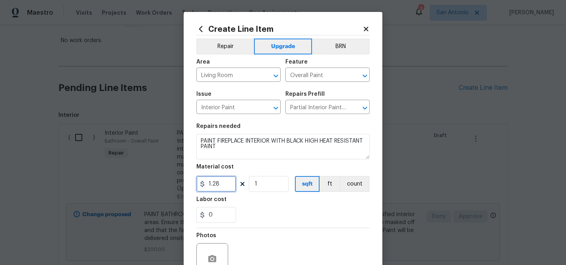
click at [225, 184] on input "1.28" at bounding box center [216, 184] width 40 height 16
type input "50"
click at [262, 183] on input "1" at bounding box center [269, 184] width 40 height 16
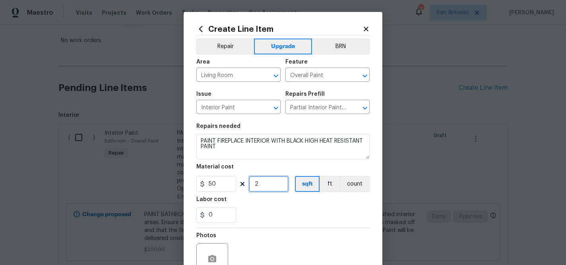
type input "2"
click at [265, 203] on div "Labor cost" at bounding box center [282, 202] width 173 height 10
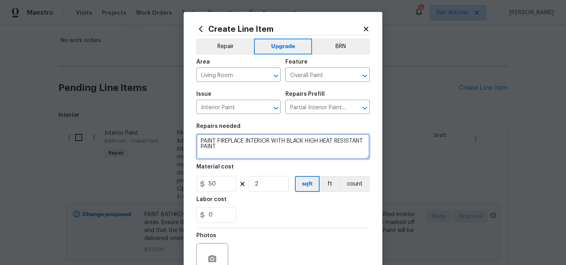
click at [199, 140] on textarea "PAINT FIREPLACE INTERIOR WITH BLACK HIGH HEAT RESISTANT PAINT" at bounding box center [282, 146] width 173 height 25
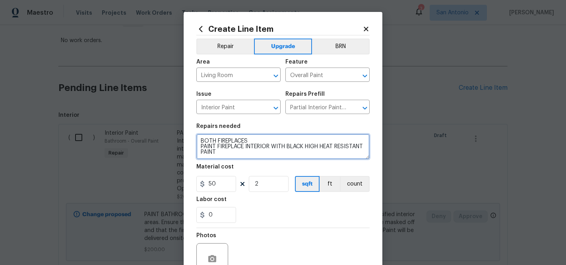
type textarea "BOTH FIREPLACES PAINT FIREPLACE INTERIOR WITH BLACK HIGH HEAT RESISTANT PAINT"
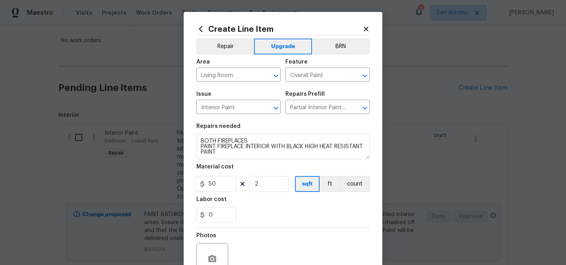
click at [265, 207] on div "Labor cost" at bounding box center [282, 202] width 173 height 10
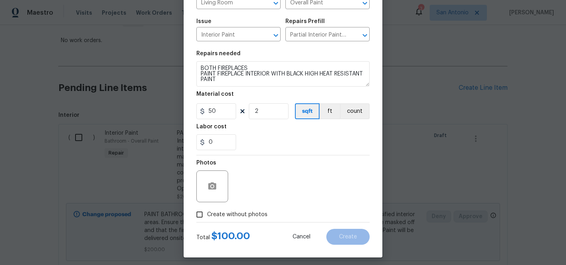
scroll to position [75, 0]
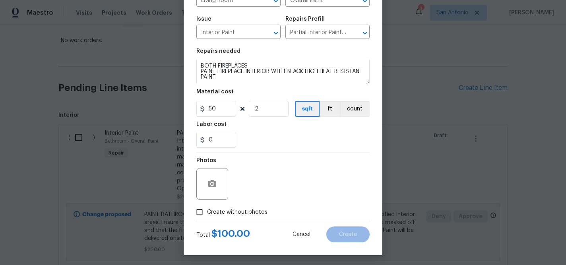
click at [252, 212] on span "Create without photos" at bounding box center [237, 212] width 60 height 8
click at [207, 212] on input "Create without photos" at bounding box center [199, 212] width 15 height 15
checkbox input "true"
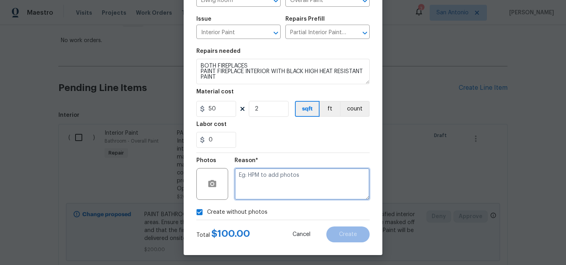
click at [281, 188] on textarea at bounding box center [301, 184] width 135 height 32
type textarea "HPM TO ADD"
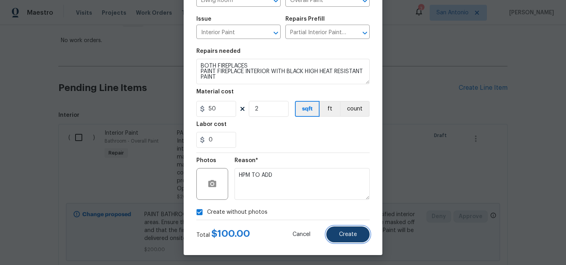
click at [341, 233] on span "Create" at bounding box center [348, 235] width 18 height 6
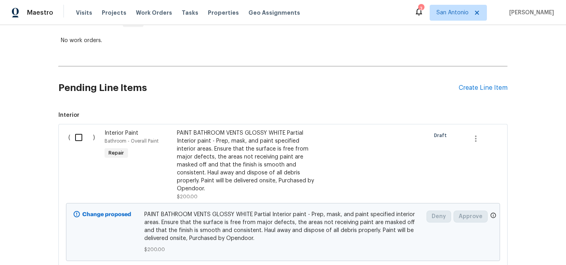
click at [470, 92] on div "Pending Line Items Create Line Item" at bounding box center [282, 88] width 449 height 37
click at [479, 87] on div "Create Line Item" at bounding box center [483, 88] width 49 height 8
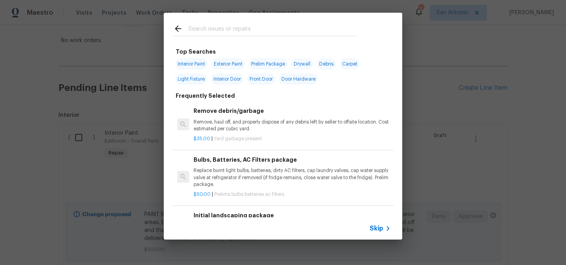
click at [267, 33] on input "text" at bounding box center [272, 30] width 168 height 12
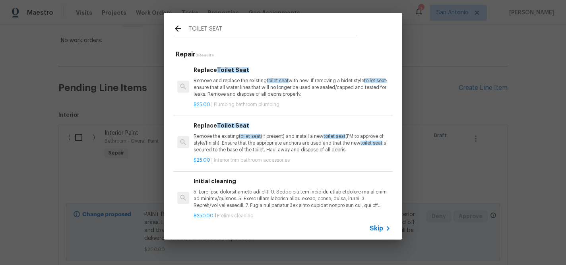
type input "TOILET SEAT"
click at [243, 94] on p "Remove and replace the existing toilet seat with new. If removing a bidet style…" at bounding box center [292, 87] width 197 height 20
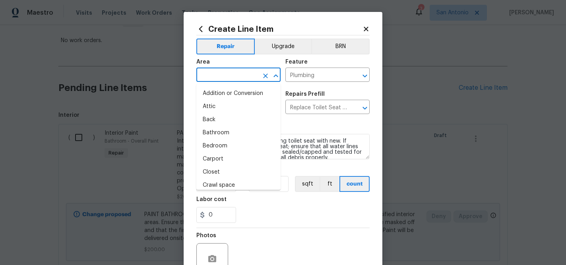
click at [236, 76] on input "text" at bounding box center [227, 76] width 62 height 12
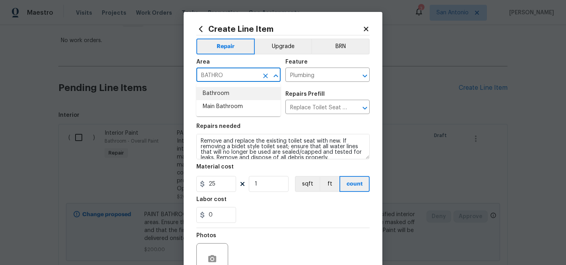
click at [231, 95] on li "Bathroom" at bounding box center [238, 93] width 84 height 13
type input "Bathroom"
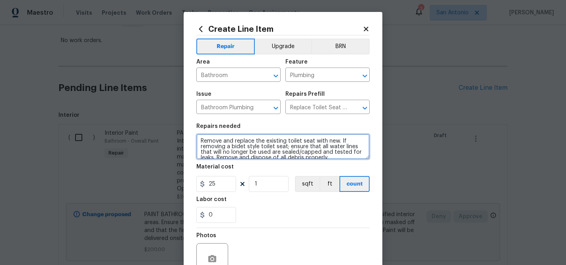
click at [200, 139] on textarea "Remove and replace the existing toilet seat with new. If removing a bidet style…" at bounding box center [282, 146] width 173 height 25
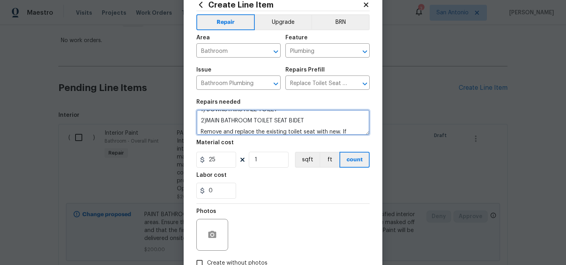
scroll to position [26, 0]
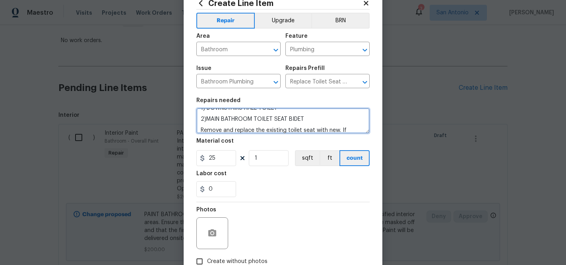
type textarea "REPLACE BIDET TOILET SEATS WITH STANDARD TOILET SEATS IN THE FOLLOWING AREAS: 1…"
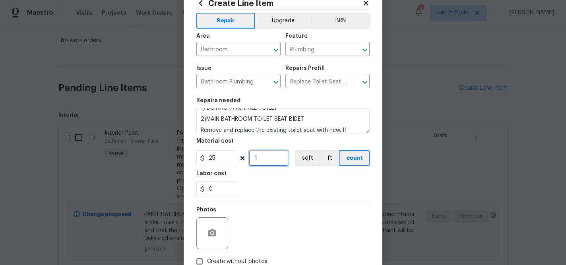
click at [267, 160] on input "1" at bounding box center [269, 158] width 40 height 16
type input "2"
click at [288, 182] on div "0" at bounding box center [282, 189] width 173 height 16
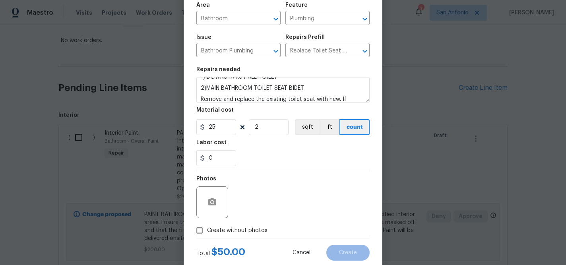
scroll to position [77, 0]
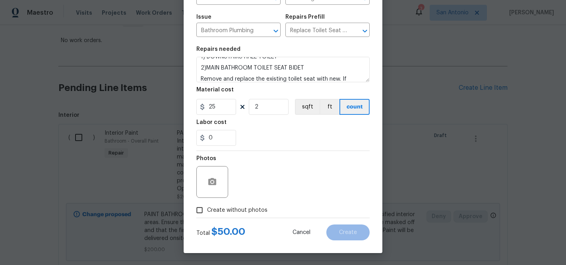
click at [248, 211] on span "Create without photos" at bounding box center [237, 210] width 60 height 8
click at [207, 211] on input "Create without photos" at bounding box center [199, 210] width 15 height 15
checkbox input "true"
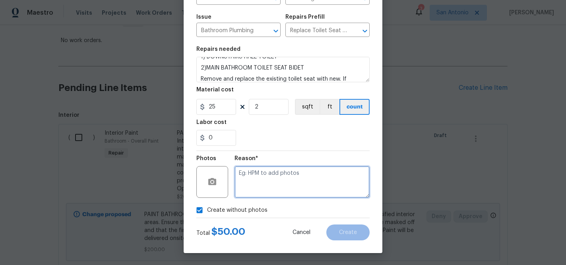
click at [278, 186] on textarea at bounding box center [301, 182] width 135 height 32
type textarea "HPM TO ADD"
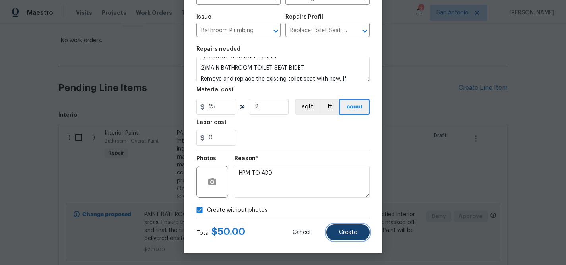
click at [344, 229] on button "Create" at bounding box center [347, 233] width 43 height 16
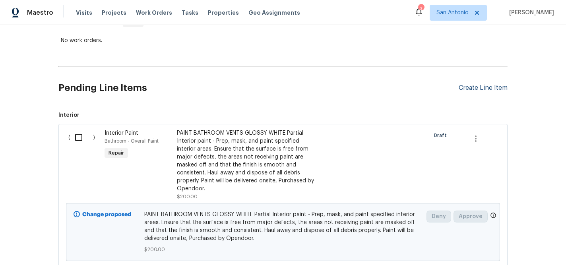
click at [470, 89] on div "Create Line Item" at bounding box center [483, 88] width 49 height 8
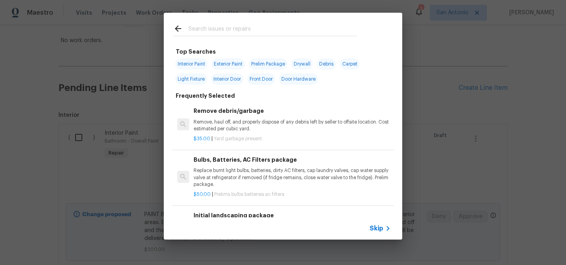
click at [252, 33] on input "text" at bounding box center [272, 30] width 168 height 12
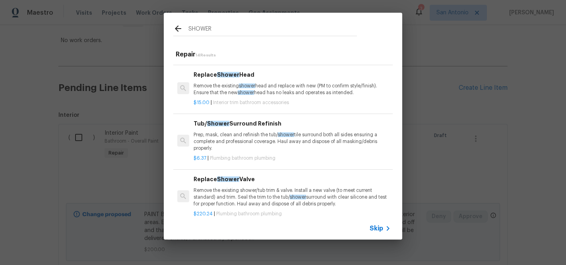
scroll to position [103, 0]
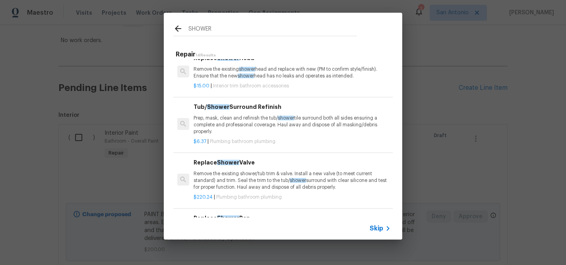
type input "SHOWER"
click at [252, 182] on p "Remove the existing shower/tub trim & valve. Install a new valve (to meet curre…" at bounding box center [292, 180] width 197 height 20
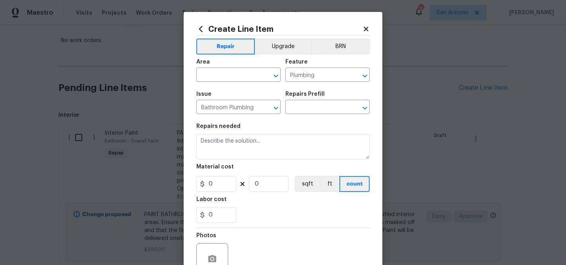
type textarea "Remove the existing shower/tub trim & valve. Install a new valve (to meet curre…"
type input "1"
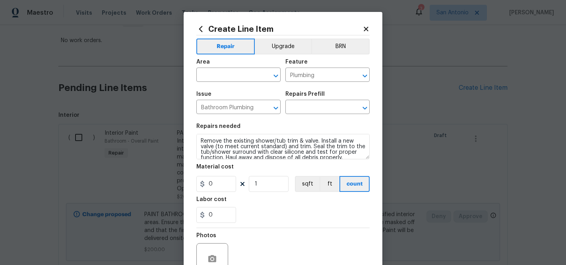
type input "Replace Shower Valve $220.24"
type input "220.24"
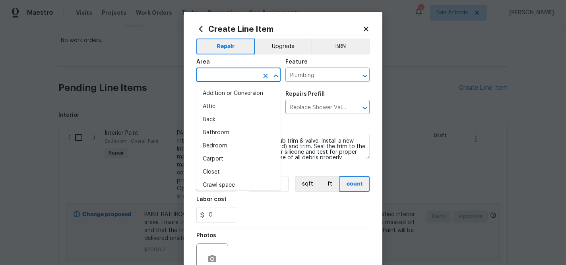
click at [226, 77] on input "text" at bounding box center [227, 76] width 62 height 12
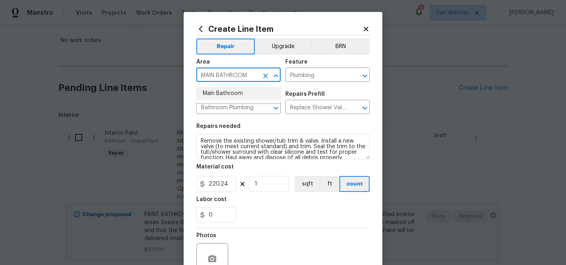
click at [219, 93] on li "Main Bathroom" at bounding box center [238, 93] width 84 height 13
type input "Main Bathroom"
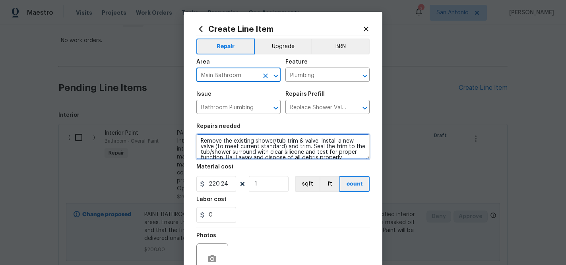
click at [200, 139] on textarea "Remove the existing shower/tub trim & valve. Install a new valve (to meet curre…" at bounding box center [282, 146] width 173 height 25
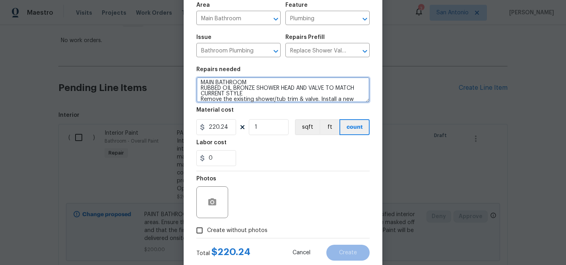
scroll to position [61, 0]
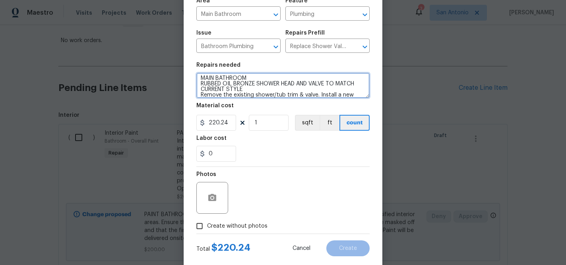
type textarea "MAIN BATHROOM RUBBED OIL BRONZE SHOWER HEAD AND VALVE TO MATCH CURRENT STYLE Re…"
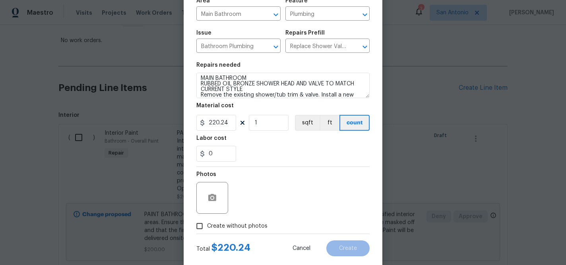
click at [242, 230] on span "Create without photos" at bounding box center [237, 226] width 60 height 8
click at [207, 230] on input "Create without photos" at bounding box center [199, 226] width 15 height 15
checkbox input "true"
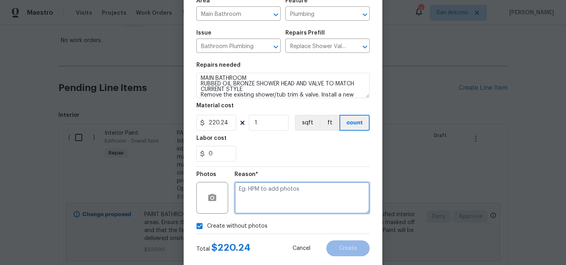
click at [271, 196] on textarea at bounding box center [301, 198] width 135 height 32
type textarea "HPM TO ADD"
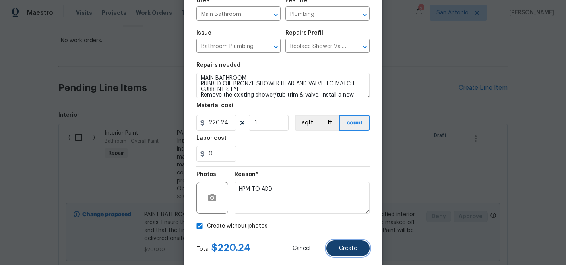
click at [345, 244] on button "Create" at bounding box center [347, 248] width 43 height 16
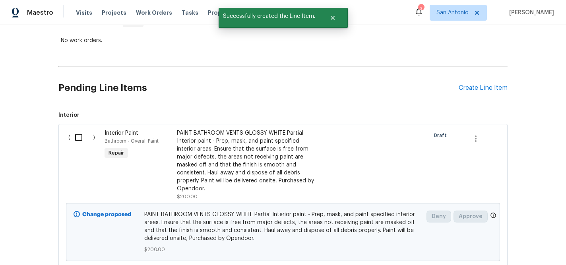
click at [469, 92] on div "Pending Line Items Create Line Item" at bounding box center [282, 88] width 449 height 37
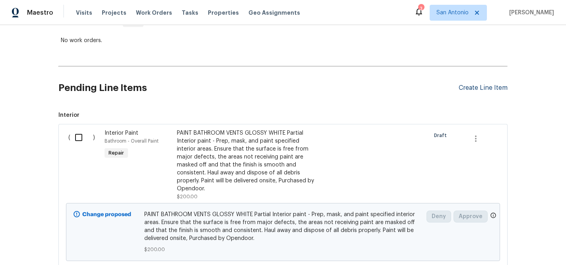
click at [470, 89] on div "Create Line Item" at bounding box center [483, 88] width 49 height 8
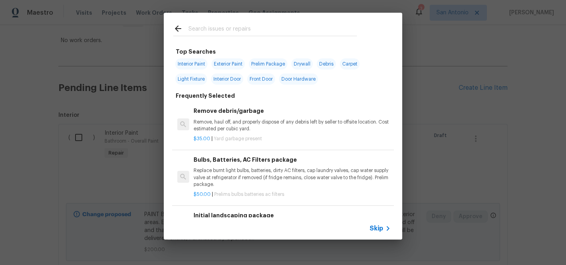
click at [258, 33] on input "text" at bounding box center [272, 30] width 168 height 12
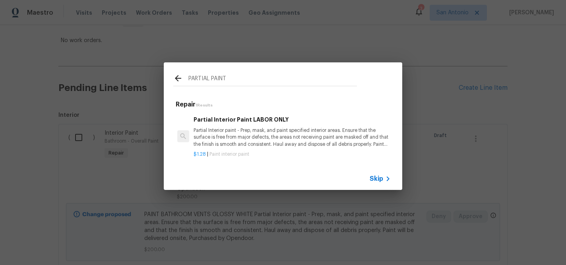
type input "PARTIAL PAINT"
click at [233, 130] on p "Partial Interior paint - Prep, mask, and paint specified interior areas. Ensure…" at bounding box center [292, 137] width 197 height 20
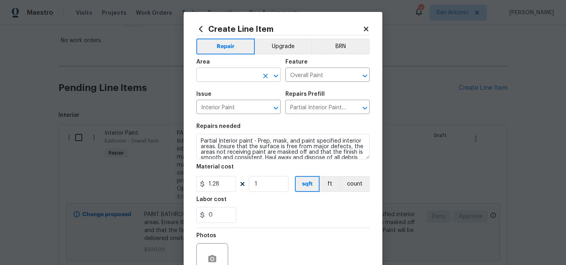
click at [229, 76] on input "text" at bounding box center [227, 76] width 62 height 12
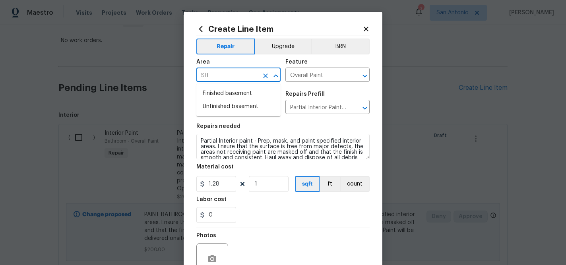
type input "S"
click at [230, 92] on li "Main Bathroom" at bounding box center [238, 93] width 84 height 13
type input "Main Bathroom"
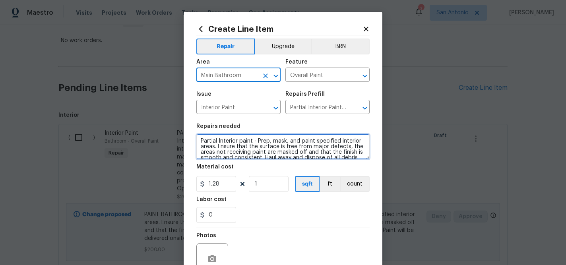
click at [200, 141] on textarea "Partial Interior paint - Prep, mask, and paint specified interior areas. Ensure…" at bounding box center [282, 146] width 173 height 25
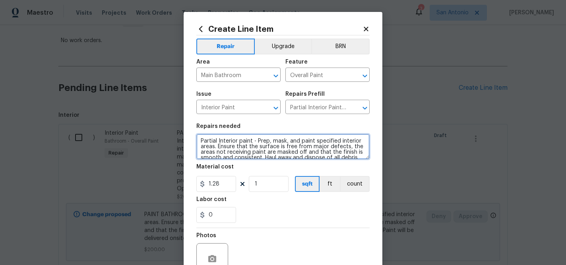
click at [200, 141] on textarea "Partial Interior paint - Prep, mask, and paint specified interior areas. Ensure…" at bounding box center [282, 146] width 173 height 25
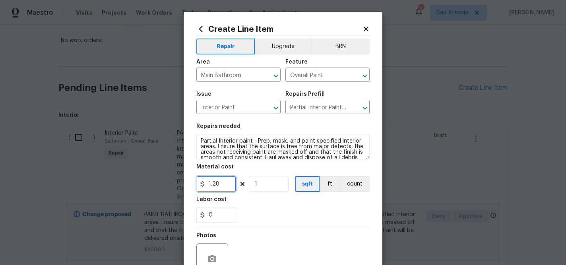
click at [221, 186] on input "1.28" at bounding box center [216, 184] width 40 height 16
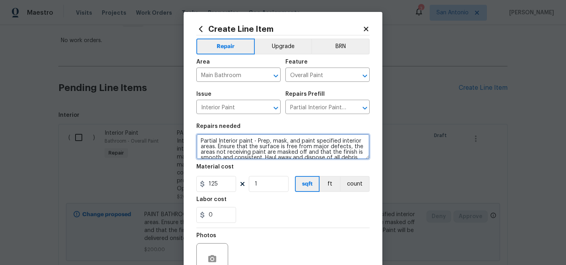
click at [202, 140] on textarea "Partial Interior paint - Prep, mask, and paint specified interior areas. Ensure…" at bounding box center [282, 146] width 173 height 25
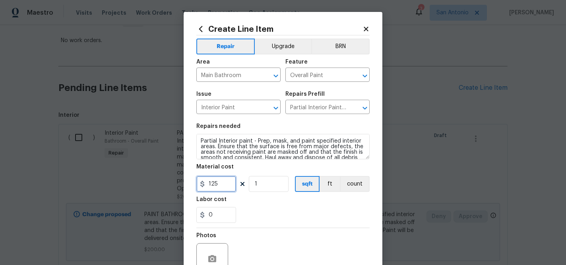
click at [216, 185] on input "125" at bounding box center [216, 184] width 40 height 16
type input "100"
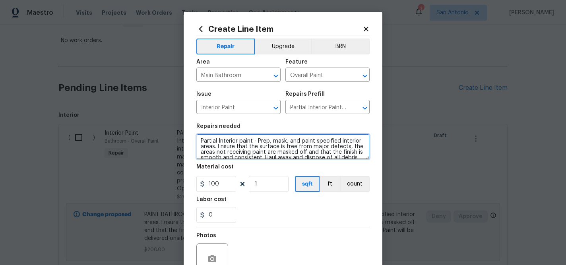
click at [210, 143] on textarea "Partial Interior paint - Prep, mask, and paint specified interior areas. Ensure…" at bounding box center [282, 146] width 173 height 25
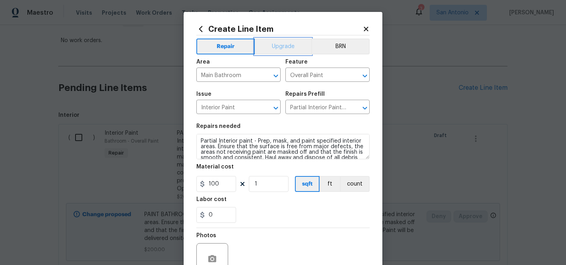
click at [280, 50] on button "Upgrade" at bounding box center [283, 47] width 57 height 16
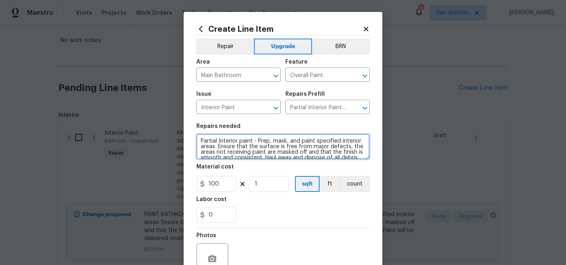
click at [225, 141] on textarea "Partial Interior paint - Prep, mask, and paint specified interior areas. Ensure…" at bounding box center [282, 146] width 173 height 25
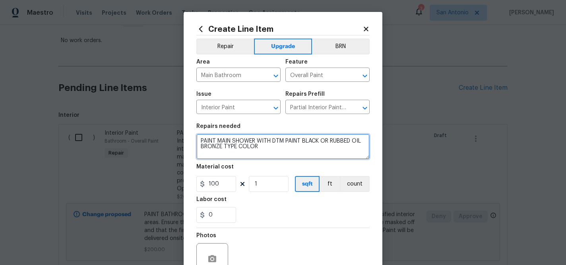
scroll to position [77, 0]
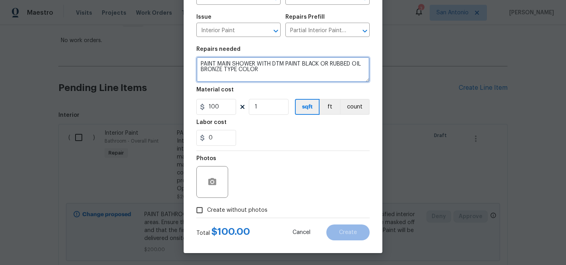
type textarea "PAINT MAIN SHOWER WITH DTM PAINT BLACK OR RUBBED OIL BRONZE TYPE COLOR"
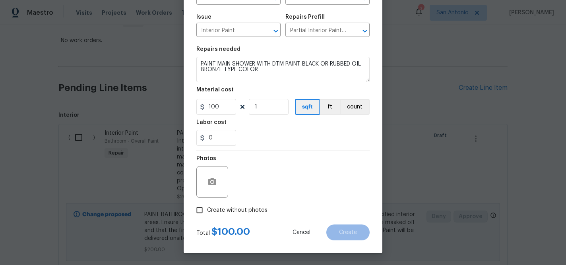
click at [249, 209] on span "Create without photos" at bounding box center [237, 210] width 60 height 8
click at [207, 209] on input "Create without photos" at bounding box center [199, 210] width 15 height 15
checkbox input "true"
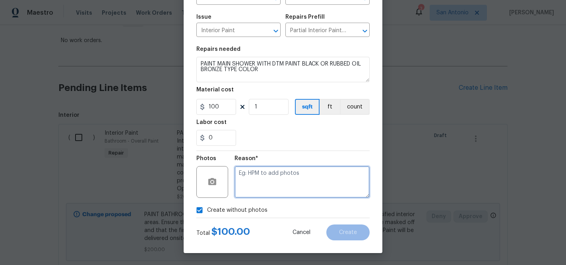
click at [281, 168] on textarea at bounding box center [301, 182] width 135 height 32
type textarea "HPM TO ADD"
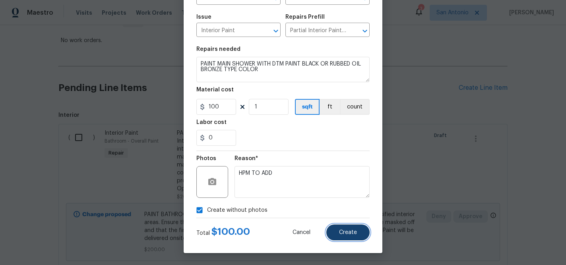
click at [345, 226] on button "Create" at bounding box center [347, 233] width 43 height 16
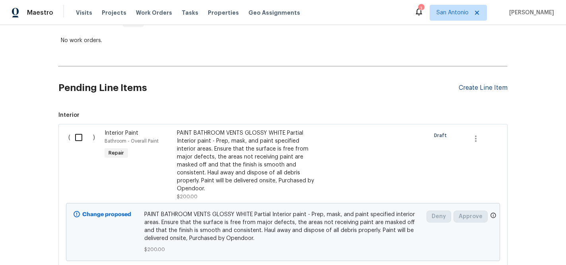
click at [479, 86] on div "Create Line Item" at bounding box center [483, 88] width 49 height 8
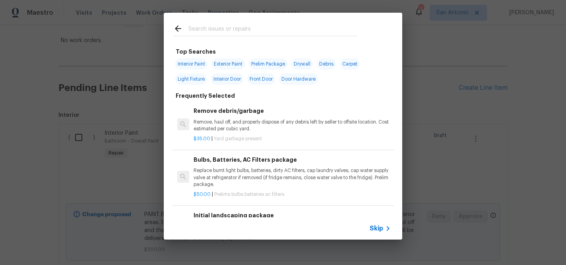
click at [261, 23] on div at bounding box center [265, 28] width 203 height 31
click at [234, 31] on input "text" at bounding box center [272, 30] width 168 height 12
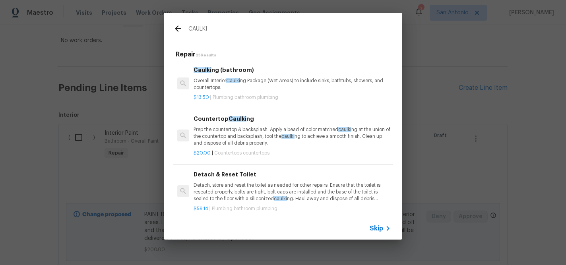
type input "CAULKI"
click at [221, 83] on p "Overall Interior [PERSON_NAME] Package (Wet Areas) to include sinks, bathtubs, …" at bounding box center [292, 84] width 197 height 14
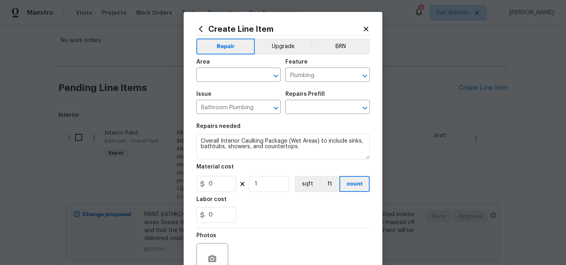
type input "Caulking (bathroom) $13.50"
type input "13.5"
click at [232, 77] on input "text" at bounding box center [227, 76] width 62 height 12
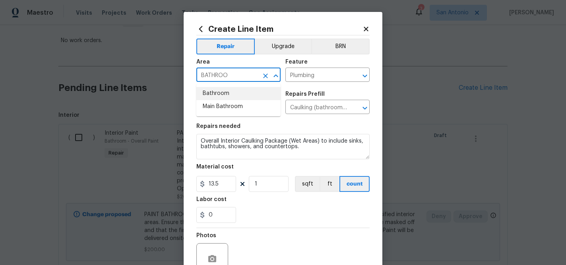
click at [223, 95] on li "Bathroom" at bounding box center [238, 93] width 84 height 13
type input "Bathroom"
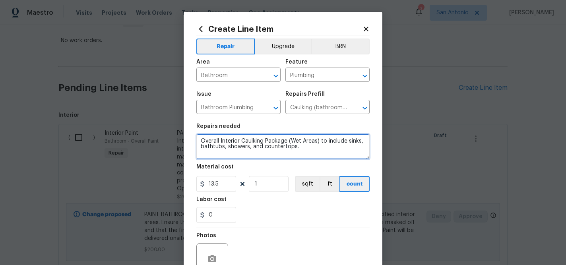
click at [200, 139] on textarea "Overall Interior Caulking Package (Wet Areas) to include sinks, bathtubs, showe…" at bounding box center [282, 146] width 173 height 25
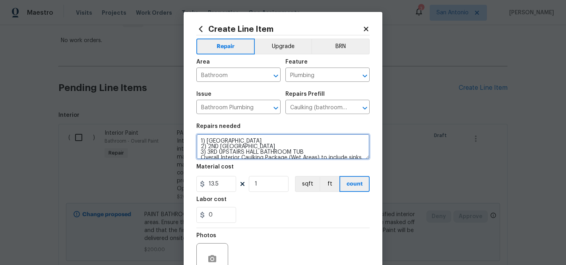
scroll to position [2, 0]
click at [300, 145] on textarea "1) [GEOGRAPHIC_DATA] 2) 2ND [GEOGRAPHIC_DATA] 3) 3RD UPSTAIRS HALL BATHROOM TUB…" at bounding box center [282, 146] width 173 height 25
click at [288, 139] on textarea "1) [GEOGRAPHIC_DATA] 2) 2ND [GEOGRAPHIC_DATA] TUB 3) 3RD [GEOGRAPHIC_DATA] BATH…" at bounding box center [282, 146] width 173 height 25
click at [313, 149] on textarea "1) [GEOGRAPHIC_DATA] TUB 2) 2ND [GEOGRAPHIC_DATA] TUB 3) 3RD UPSTAIRS HALL BATH…" at bounding box center [282, 146] width 173 height 25
type textarea "1) [GEOGRAPHIC_DATA] TUB 2) 2ND [GEOGRAPHIC_DATA] TUB 3) 3RD UPSTAIRS HALL BATH…"
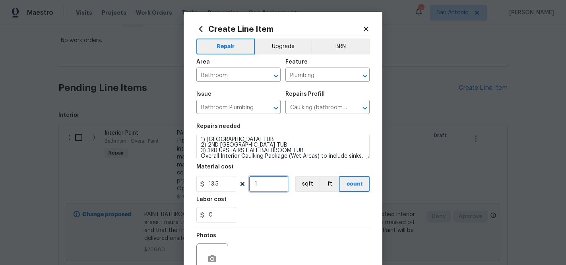
click at [262, 186] on input "1" at bounding box center [269, 184] width 40 height 16
type input "3"
click at [283, 208] on div "0" at bounding box center [282, 215] width 173 height 16
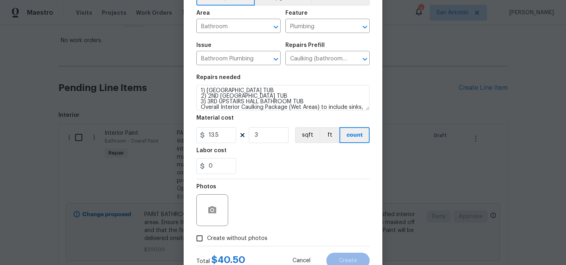
scroll to position [49, 0]
click at [243, 238] on span "Create without photos" at bounding box center [237, 238] width 60 height 8
click at [207, 238] on input "Create without photos" at bounding box center [199, 237] width 15 height 15
checkbox input "true"
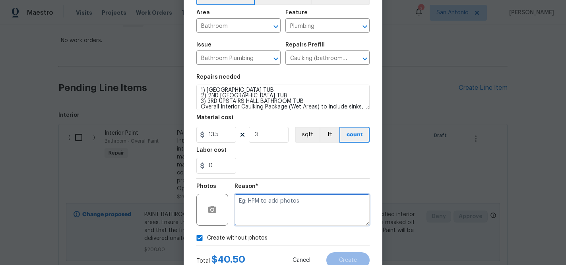
click at [268, 207] on textarea at bounding box center [301, 210] width 135 height 32
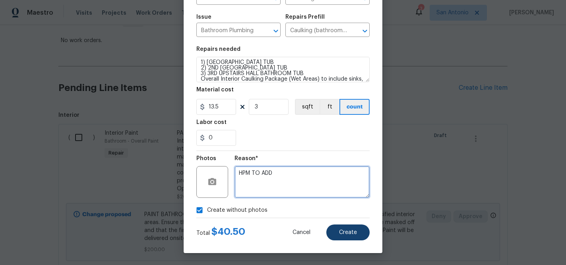
type textarea "HPM TO ADD"
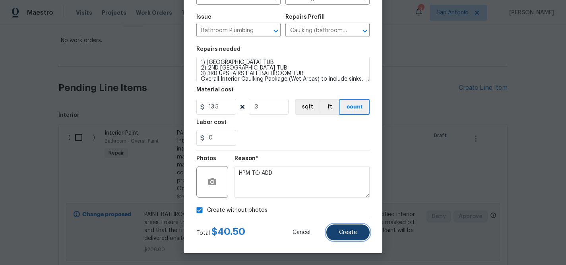
click at [341, 228] on button "Create" at bounding box center [347, 233] width 43 height 16
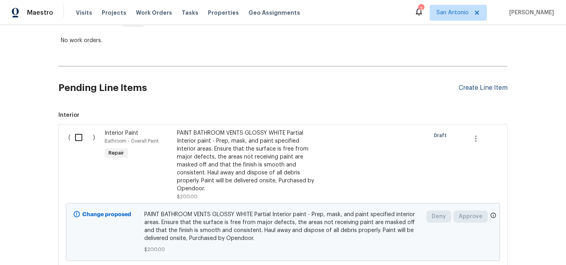
click at [474, 89] on div "Create Line Item" at bounding box center [483, 88] width 49 height 8
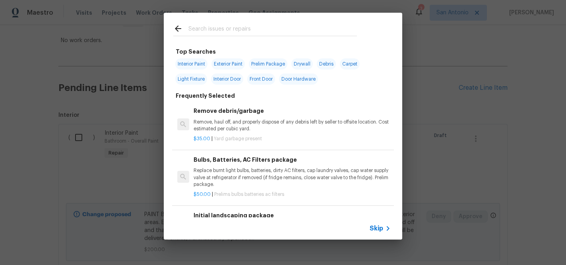
click at [207, 30] on input "text" at bounding box center [272, 30] width 168 height 12
click at [430, 92] on div "Top Searches Interior Paint Exterior Paint Prelim Package Drywall Debris Carpet…" at bounding box center [283, 126] width 566 height 252
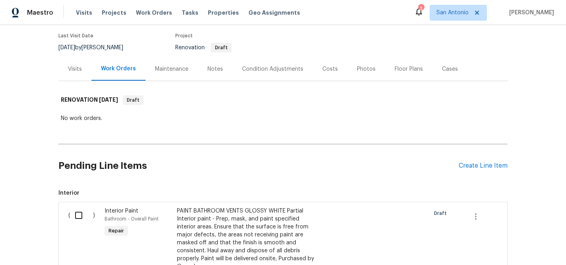
scroll to position [65, 0]
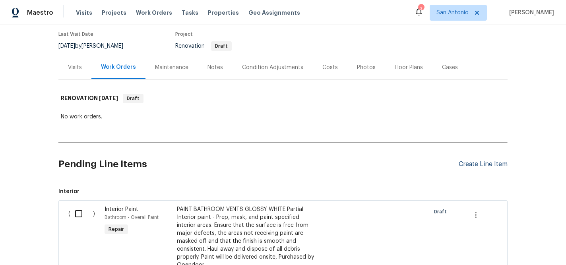
click at [479, 163] on div "Create Line Item" at bounding box center [483, 165] width 49 height 8
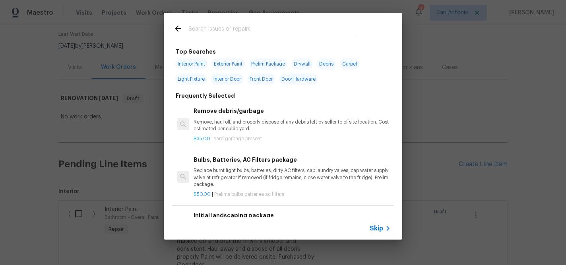
click at [252, 31] on input "text" at bounding box center [272, 30] width 168 height 12
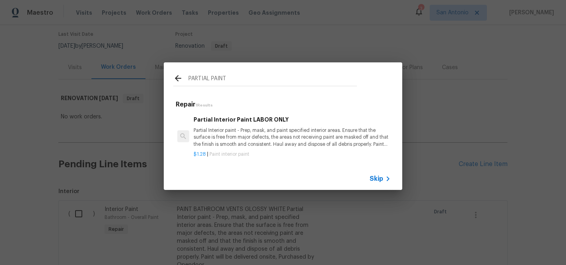
type input "PARTIAL PAINT"
click at [237, 136] on p "Partial Interior paint - Prep, mask, and paint specified interior areas. Ensure…" at bounding box center [292, 137] width 197 height 20
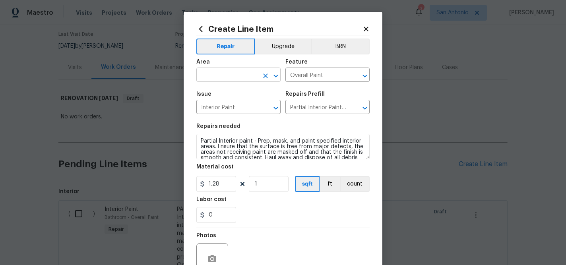
click at [230, 77] on input "text" at bounding box center [227, 76] width 62 height 12
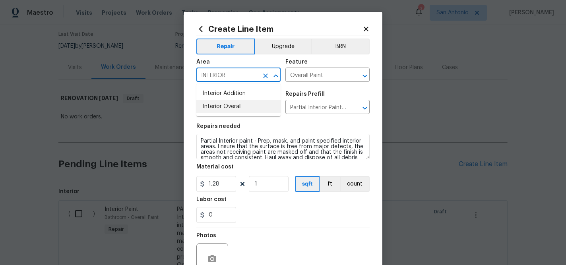
click at [236, 109] on li "Interior Overall" at bounding box center [238, 106] width 84 height 13
type input "Interior Overall"
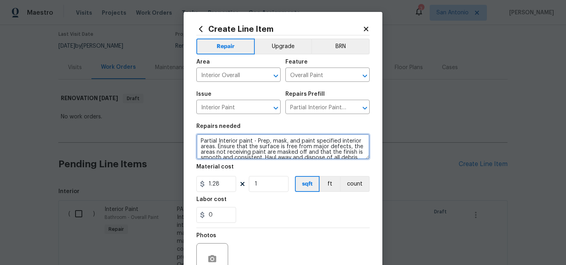
click at [199, 141] on textarea "Partial Interior paint - Prep, mask, and paint specified interior areas. Ensure…" at bounding box center [282, 146] width 173 height 25
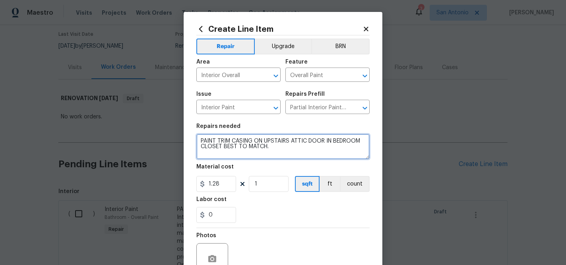
type textarea "PAINT TRIM CASING ON UPSTAIRS ATTIC DOOR IN BEDROOM CLOSET BEST TO MATCH."
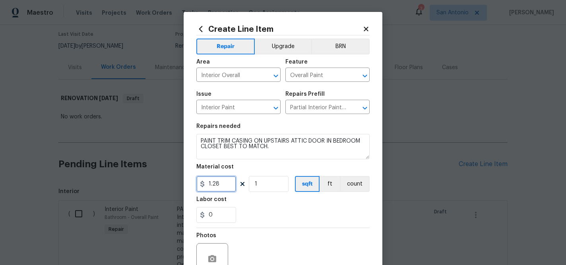
click at [218, 186] on input "1.28" at bounding box center [216, 184] width 40 height 16
type input "20"
click at [268, 210] on div "0" at bounding box center [282, 215] width 173 height 16
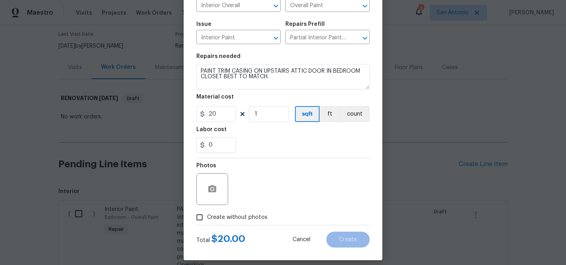
scroll to position [76, 0]
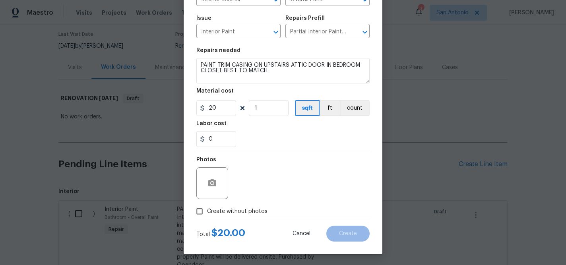
click at [247, 212] on span "Create without photos" at bounding box center [237, 211] width 60 height 8
click at [207, 212] on input "Create without photos" at bounding box center [199, 211] width 15 height 15
checkbox input "true"
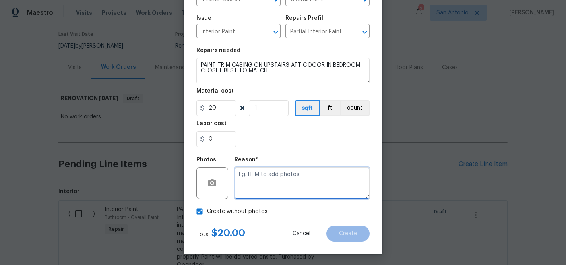
click at [276, 180] on textarea at bounding box center [301, 183] width 135 height 32
type textarea "HPM TO ADD"
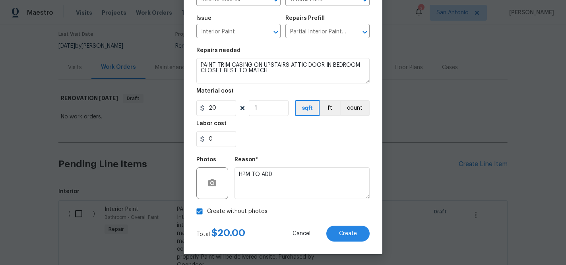
click at [269, 128] on div "Labor cost" at bounding box center [282, 126] width 173 height 10
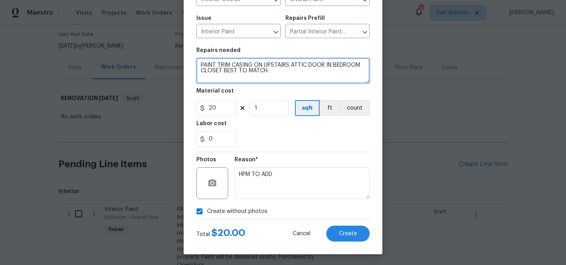
click at [276, 74] on textarea "PAINT TRIM CASING ON UPSTAIRS ATTIC DOOR IN BEDROOM CLOSET BEST TO MATCH." at bounding box center [282, 70] width 173 height 25
click at [201, 67] on textarea "PAINT TRIM CASING ON UPSTAIRS ATTIC DOOR IN BEDROOM CLOSET BEST TO MATCH." at bounding box center [282, 70] width 173 height 25
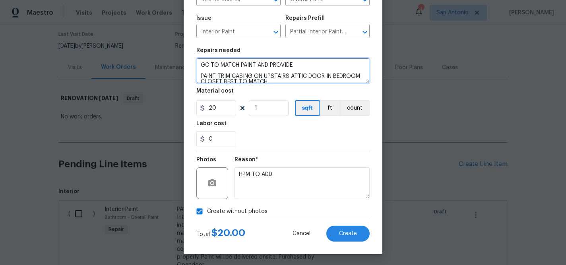
type textarea "GC TO MATCH PAINT AND PROVIDE PAINT TRIM CASING ON UPSTAIRS ATTIC DOOR IN BEDRO…"
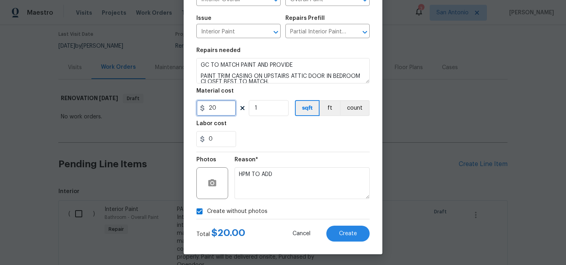
click at [219, 109] on input "20" at bounding box center [216, 108] width 40 height 16
type input "35"
click at [259, 124] on div "Labor cost" at bounding box center [282, 126] width 173 height 10
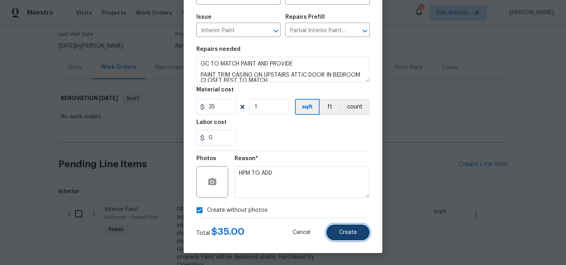
click at [357, 232] on button "Create" at bounding box center [347, 233] width 43 height 16
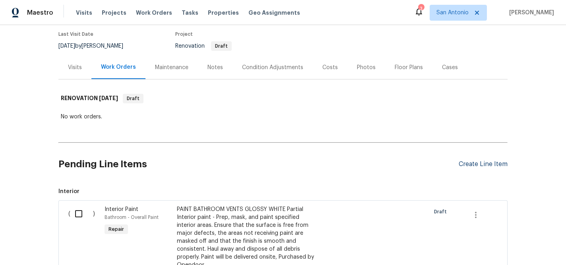
click at [474, 164] on div "Create Line Item" at bounding box center [483, 165] width 49 height 8
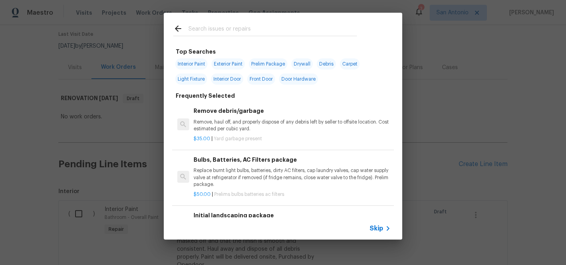
click at [268, 33] on input "text" at bounding box center [272, 30] width 168 height 12
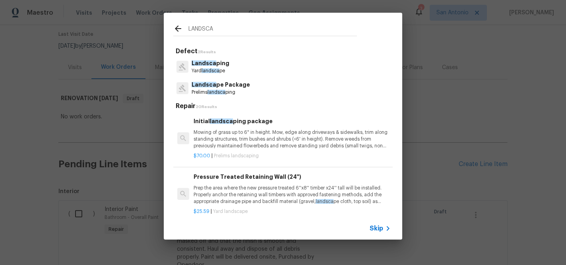
type input "LANDSCA"
click at [209, 65] on span "Landsca" at bounding box center [204, 63] width 25 height 6
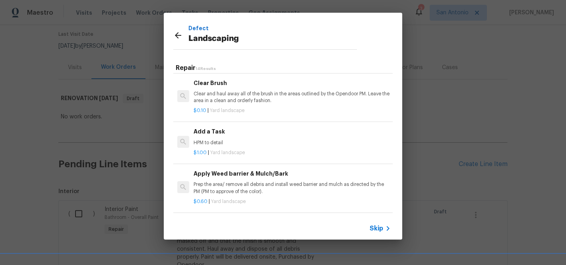
scroll to position [380, 0]
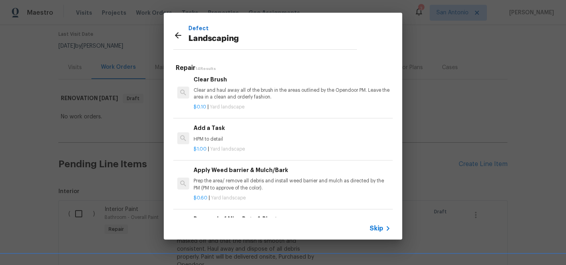
click at [213, 138] on p "HPM to detail" at bounding box center [292, 139] width 197 height 7
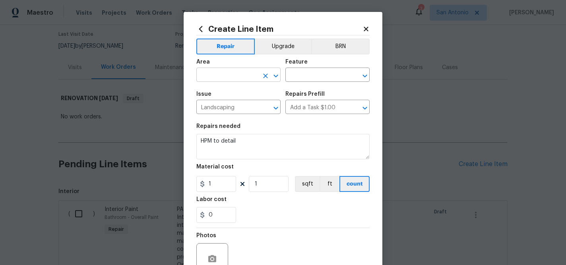
click at [231, 78] on input "text" at bounding box center [227, 76] width 62 height 12
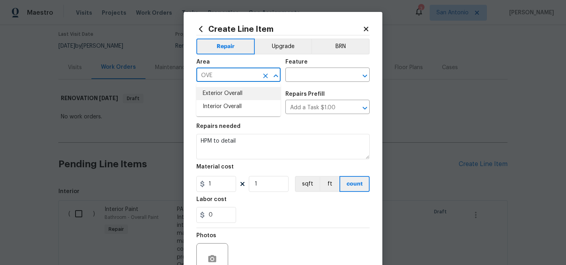
click at [230, 93] on li "Exterior Overall" at bounding box center [238, 93] width 84 height 13
type input "Exterior Overall"
click at [308, 75] on input "text" at bounding box center [316, 76] width 62 height 12
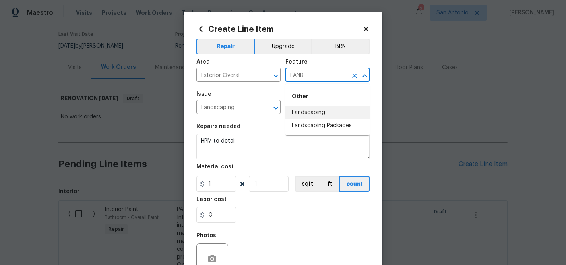
click at [313, 110] on li "Landscaping" at bounding box center [327, 112] width 84 height 13
type input "Landscaping"
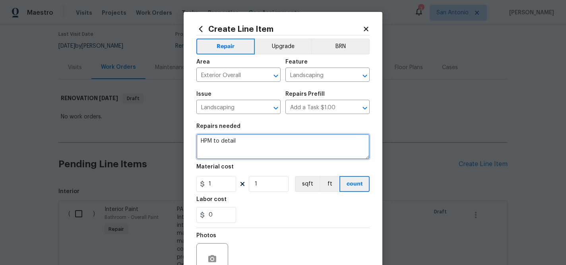
click at [211, 139] on textarea "HPM to detail" at bounding box center [282, 146] width 173 height 25
type textarea "REMOVAL OF LEAVES, ACORNS, AND SMALL CLIPPINGS THROUGHOUT YARD"
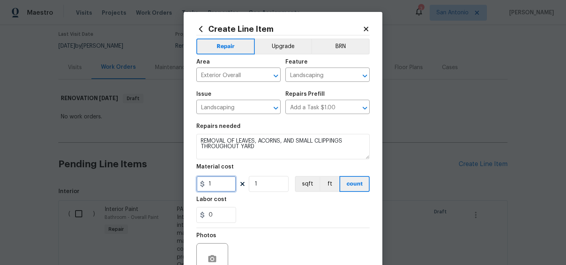
click at [215, 187] on input "1" at bounding box center [216, 184] width 40 height 16
type input "150"
click at [269, 212] on div "0" at bounding box center [282, 215] width 173 height 16
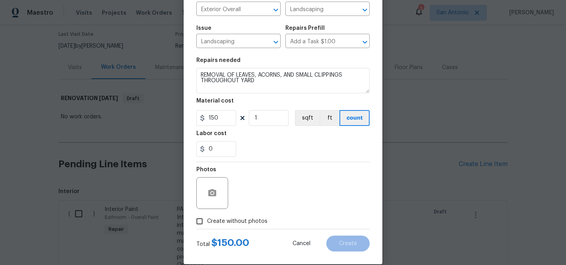
scroll to position [77, 0]
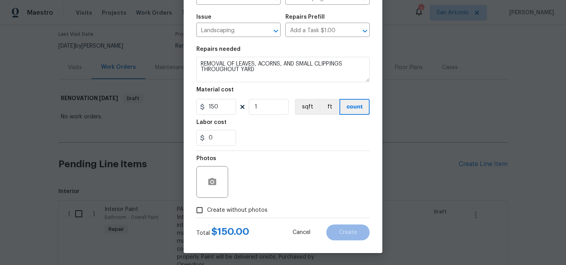
click at [247, 209] on span "Create without photos" at bounding box center [237, 210] width 60 height 8
click at [207, 209] on input "Create without photos" at bounding box center [199, 210] width 15 height 15
checkbox input "true"
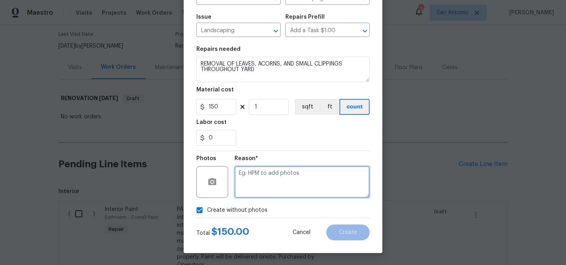
click at [273, 182] on textarea at bounding box center [301, 182] width 135 height 32
type textarea "HPM TO ADD"
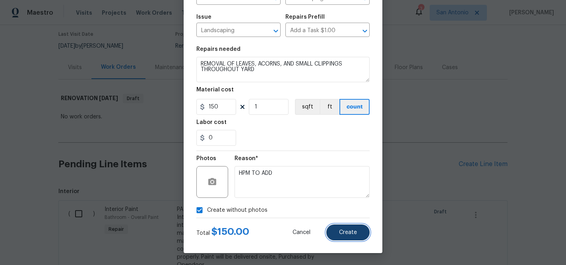
click at [350, 229] on button "Create" at bounding box center [347, 233] width 43 height 16
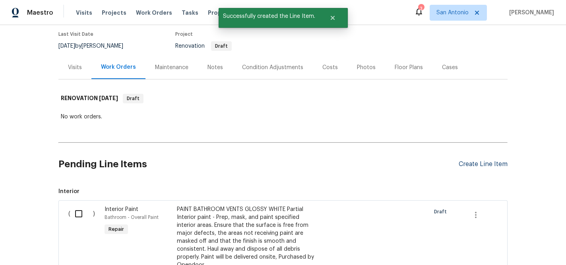
click at [468, 167] on div "Create Line Item" at bounding box center [483, 165] width 49 height 8
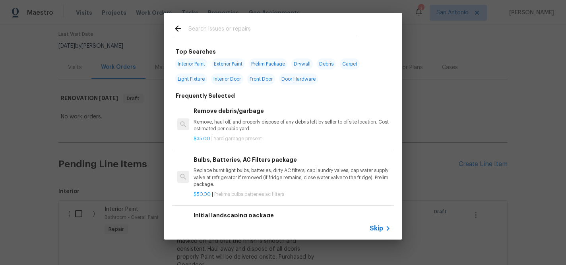
click at [231, 30] on input "text" at bounding box center [272, 30] width 168 height 12
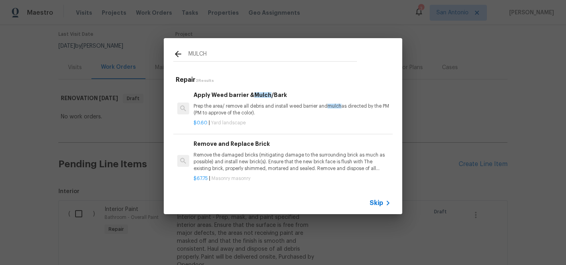
type input "MULCH"
click at [237, 106] on p "Prep the area/ remove all debris and install weed barrier and mulch as directed…" at bounding box center [292, 110] width 197 height 14
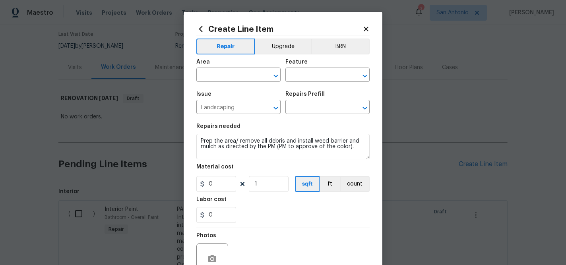
type input "Apply Weed barrier & Mulch/Bark $0.60"
type input "0.6"
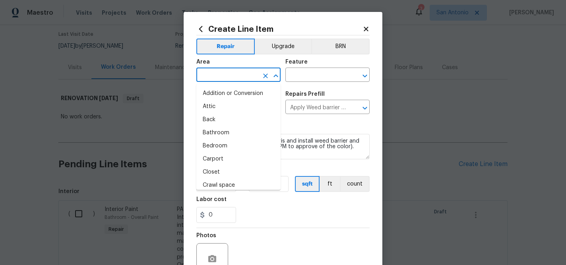
click at [233, 72] on input "text" at bounding box center [227, 76] width 62 height 12
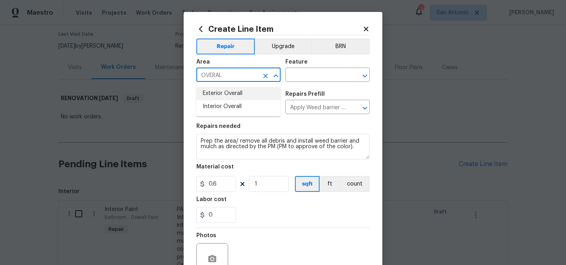
click at [236, 93] on li "Exterior Overall" at bounding box center [238, 93] width 84 height 13
type input "Exterior Overall"
click at [312, 75] on input "text" at bounding box center [316, 76] width 62 height 12
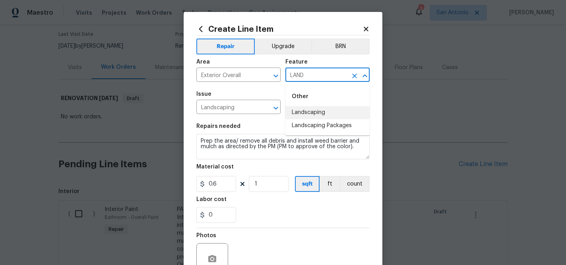
click at [316, 112] on li "Landscaping" at bounding box center [327, 112] width 84 height 13
type input "Landscaping"
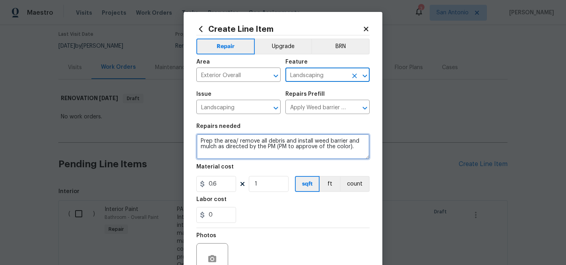
click at [200, 139] on textarea "Prep the area/ remove all debris and install weed barrier and mulch as directed…" at bounding box center [282, 146] width 173 height 25
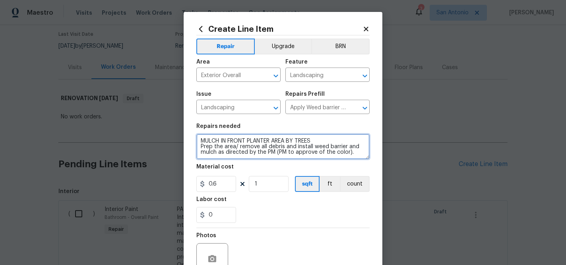
type textarea "MULCH IN FRONT PLANTER AREA BY TREES Prep the area/ remove all debris and insta…"
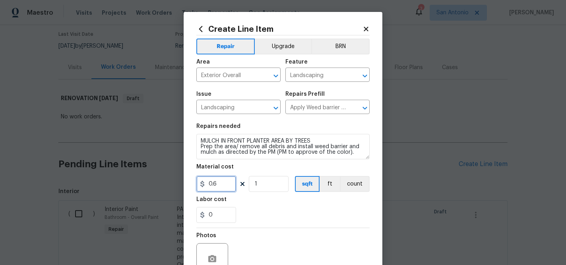
click at [227, 186] on input "0.6" at bounding box center [216, 184] width 40 height 16
type input "100"
click at [277, 205] on div "Labor cost" at bounding box center [282, 202] width 173 height 10
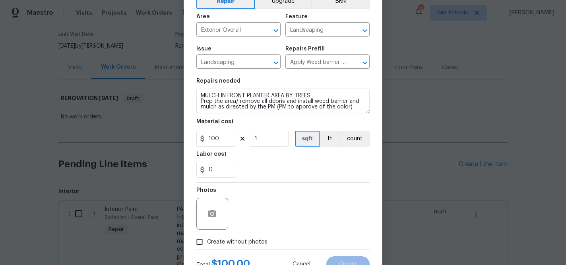
click at [245, 242] on span "Create without photos" at bounding box center [237, 242] width 60 height 8
click at [207, 242] on input "Create without photos" at bounding box center [199, 241] width 15 height 15
checkbox input "true"
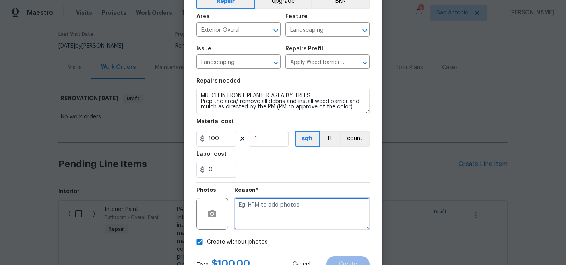
click at [280, 208] on textarea at bounding box center [301, 214] width 135 height 32
type textarea "HPM TO ADD"
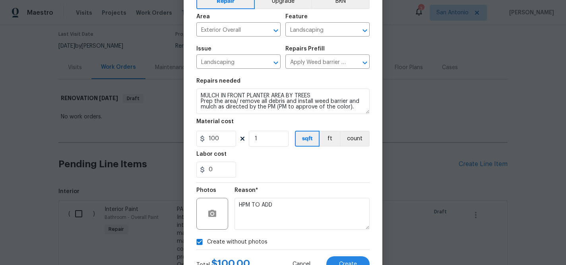
click at [326, 176] on div "0" at bounding box center [282, 170] width 173 height 16
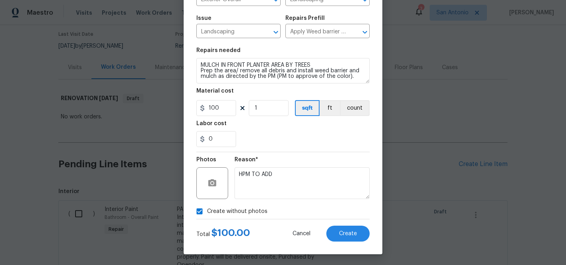
scroll to position [77, 0]
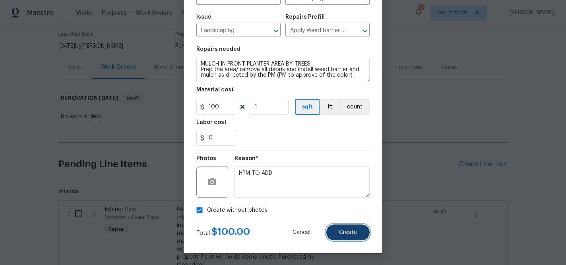
click at [349, 230] on span "Create" at bounding box center [348, 233] width 18 height 6
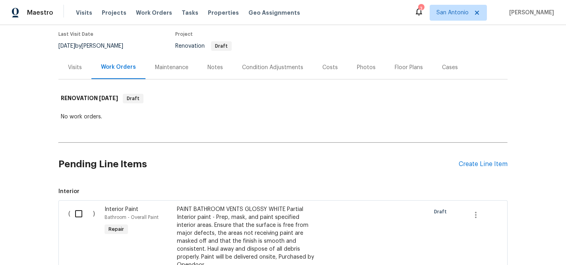
click at [483, 168] on div "Pending Line Items Create Line Item" at bounding box center [282, 164] width 449 height 37
click at [483, 165] on div "Create Line Item" at bounding box center [483, 165] width 49 height 8
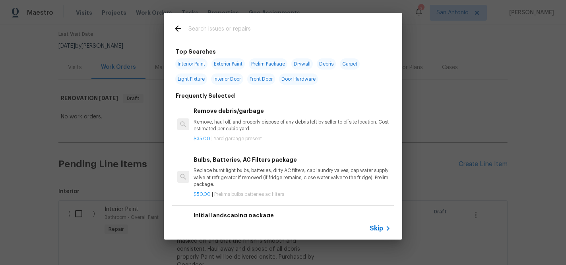
click at [260, 24] on input "text" at bounding box center [272, 30] width 168 height 12
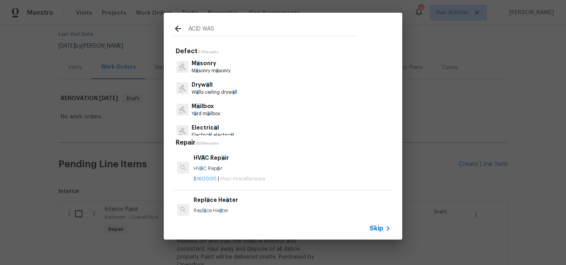
click at [209, 29] on input "ACID WAS" at bounding box center [272, 30] width 168 height 12
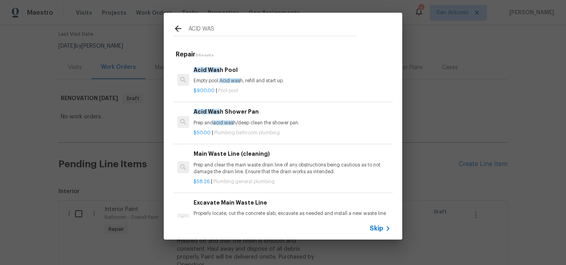
type input "ACID WAS"
click at [231, 122] on span "acid was" at bounding box center [223, 122] width 20 height 5
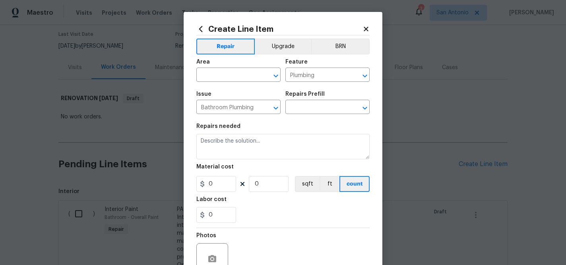
type textarea "Prep and acid wash/deep clean the shower pan."
type input "1"
type input "Acid Wash Shower Pan $50.00"
type input "50"
click at [237, 74] on input "text" at bounding box center [227, 76] width 62 height 12
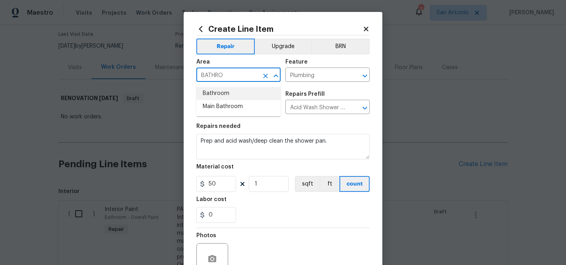
click at [234, 92] on li "Bathroom" at bounding box center [238, 93] width 84 height 13
type input "Bathroom"
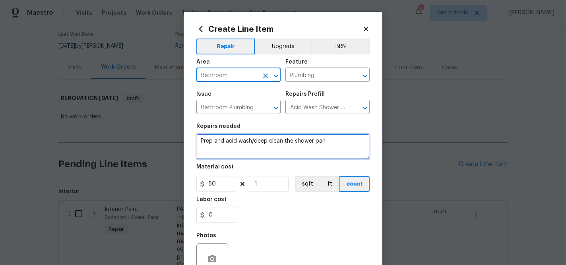
click at [201, 139] on textarea "Prep and acid wash/deep clean the shower pan." at bounding box center [282, 146] width 173 height 25
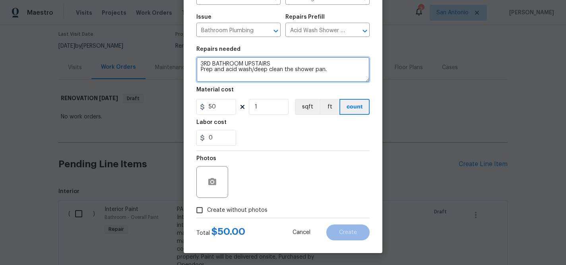
type textarea "3RD BATHROOM UPSTAIRS Prep and acid wash/deep clean the shower pan."
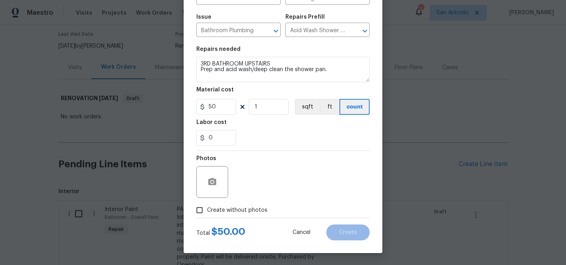
click at [257, 212] on span "Create without photos" at bounding box center [237, 210] width 60 height 8
click at [207, 212] on input "Create without photos" at bounding box center [199, 210] width 15 height 15
checkbox input "true"
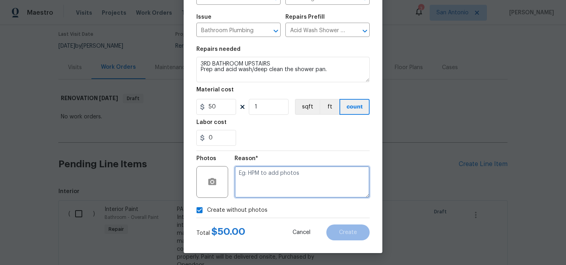
click at [283, 183] on textarea at bounding box center [301, 182] width 135 height 32
type textarea "HPM TO ADD"
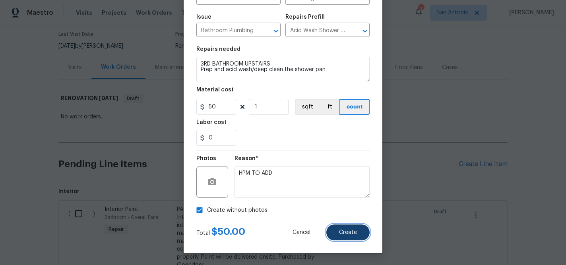
click at [349, 226] on button "Create" at bounding box center [347, 233] width 43 height 16
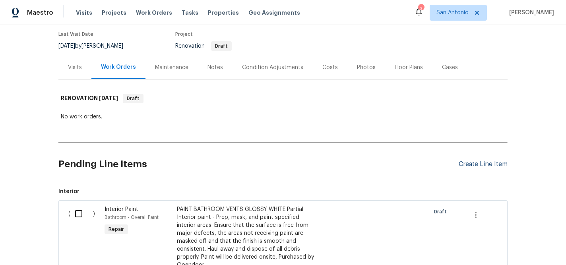
click at [471, 164] on div "Create Line Item" at bounding box center [483, 165] width 49 height 8
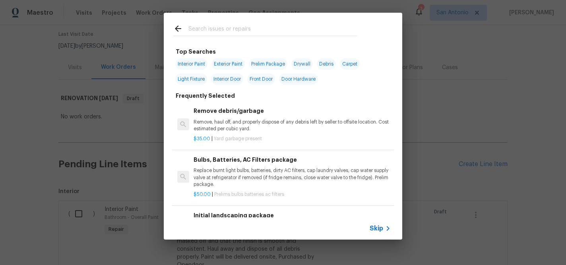
click at [241, 35] on input "text" at bounding box center [272, 30] width 168 height 12
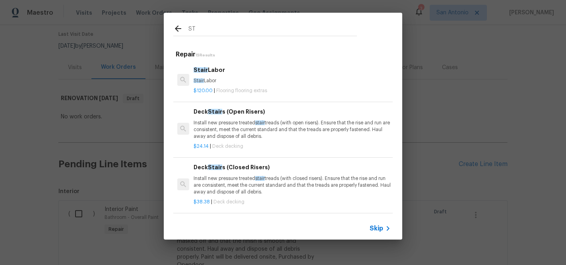
type input "S"
type input "STAIR"
click at [213, 78] on p "Stair Labor" at bounding box center [292, 80] width 197 height 7
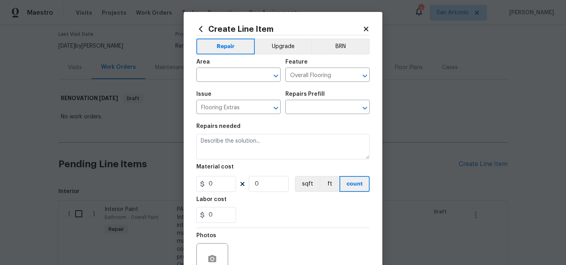
type textarea "Stair Labor"
type input "1"
type input "Stair Labor $120.00"
type input "120"
click at [226, 77] on input "text" at bounding box center [227, 76] width 62 height 12
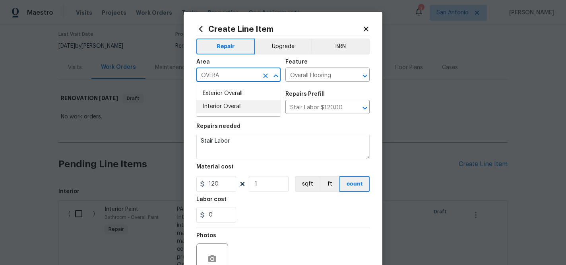
click at [222, 105] on li "Interior Overall" at bounding box center [238, 106] width 84 height 13
type input "Interior Overall"
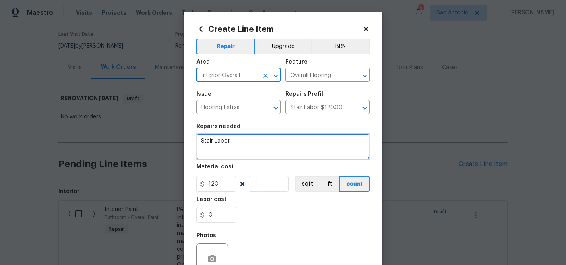
click at [218, 144] on textarea "Stair Labor" at bounding box center [282, 146] width 173 height 25
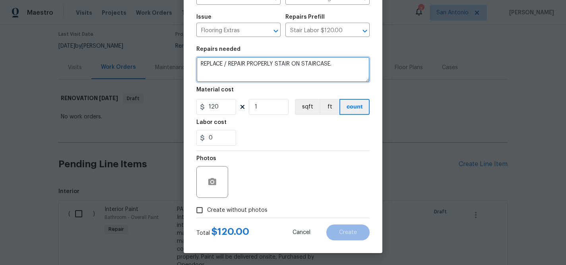
type textarea "REPLACE / REPAIR PROPERLY STAIR ON STAIRCASE."
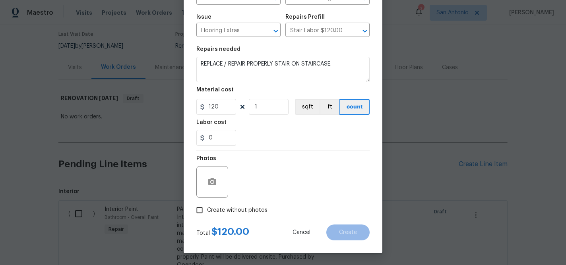
click at [248, 208] on span "Create without photos" at bounding box center [237, 210] width 60 height 8
click at [207, 208] on input "Create without photos" at bounding box center [199, 210] width 15 height 15
checkbox input "true"
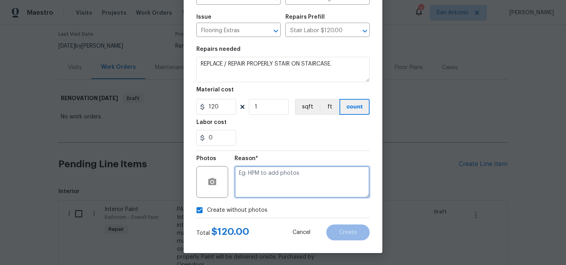
click at [273, 176] on textarea at bounding box center [301, 182] width 135 height 32
type textarea "HPM TO ADD"
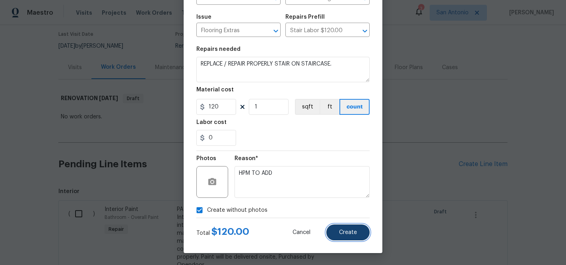
click at [344, 226] on button "Create" at bounding box center [347, 233] width 43 height 16
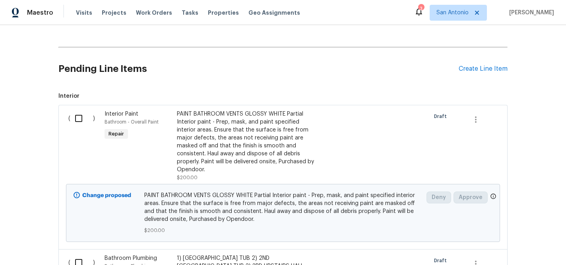
scroll to position [161, 0]
